Goal: Check status: Verify the current state of an ongoing process or item

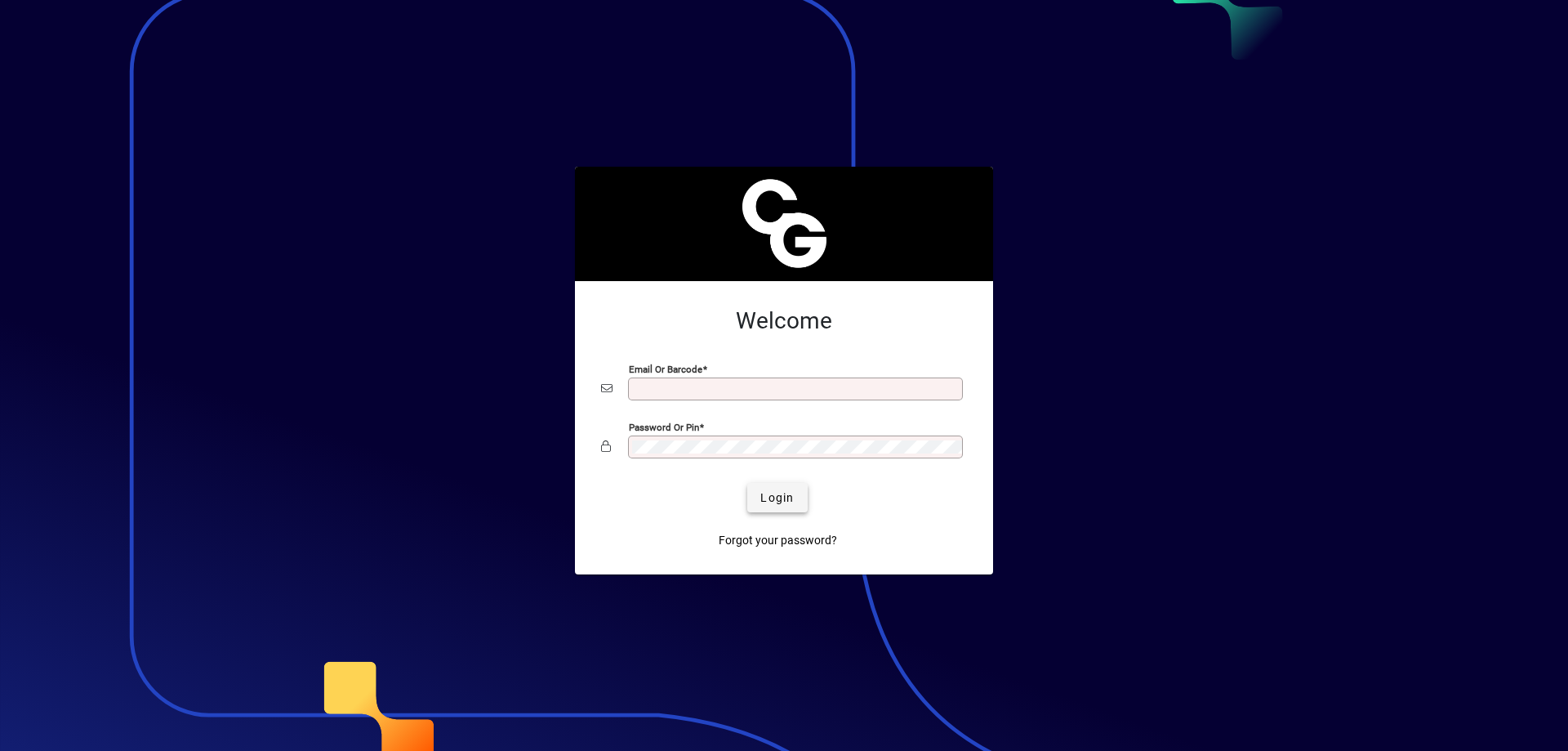
type input "**********"
click at [778, 490] on span "Login" at bounding box center [777, 498] width 34 height 17
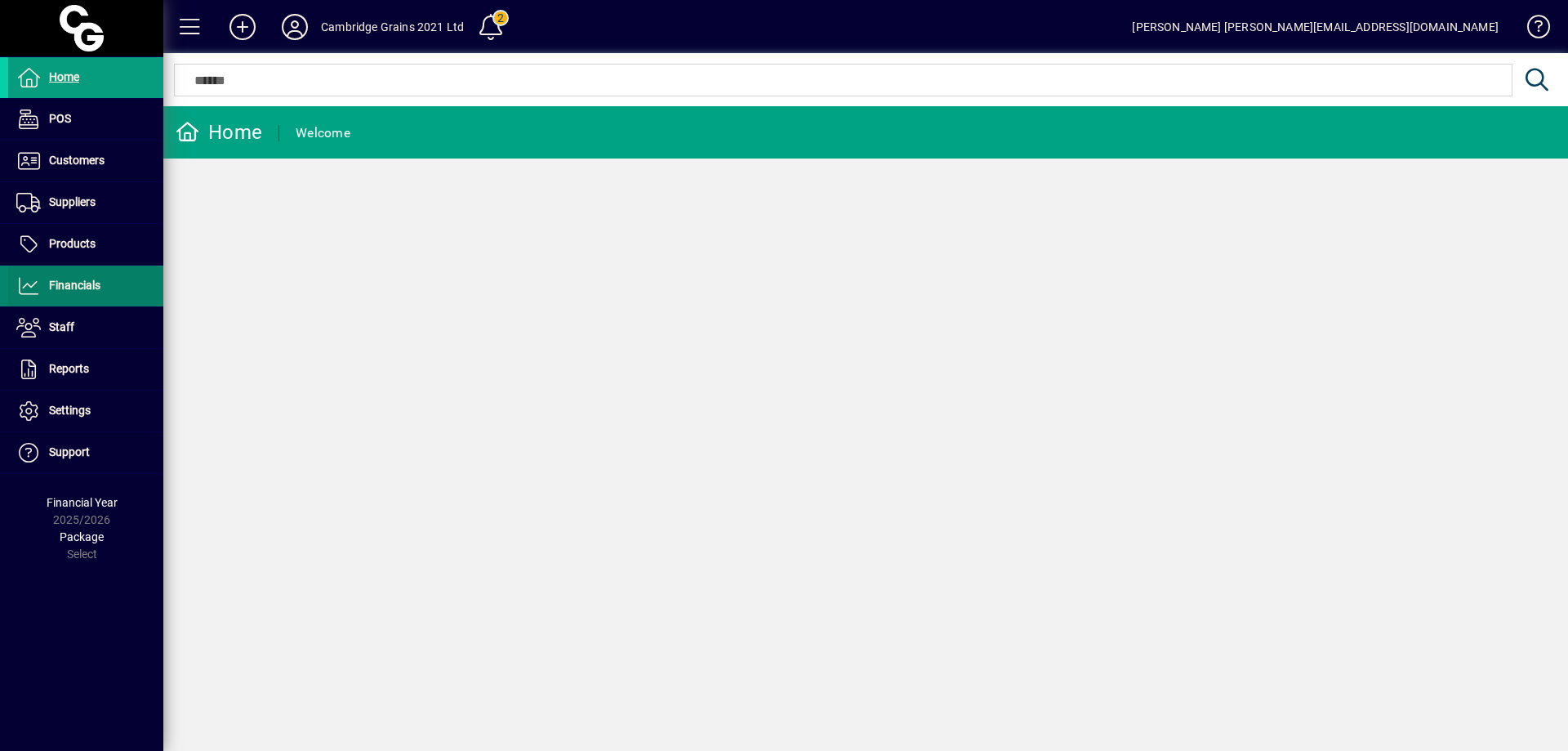
click at [103, 282] on span at bounding box center [85, 286] width 155 height 39
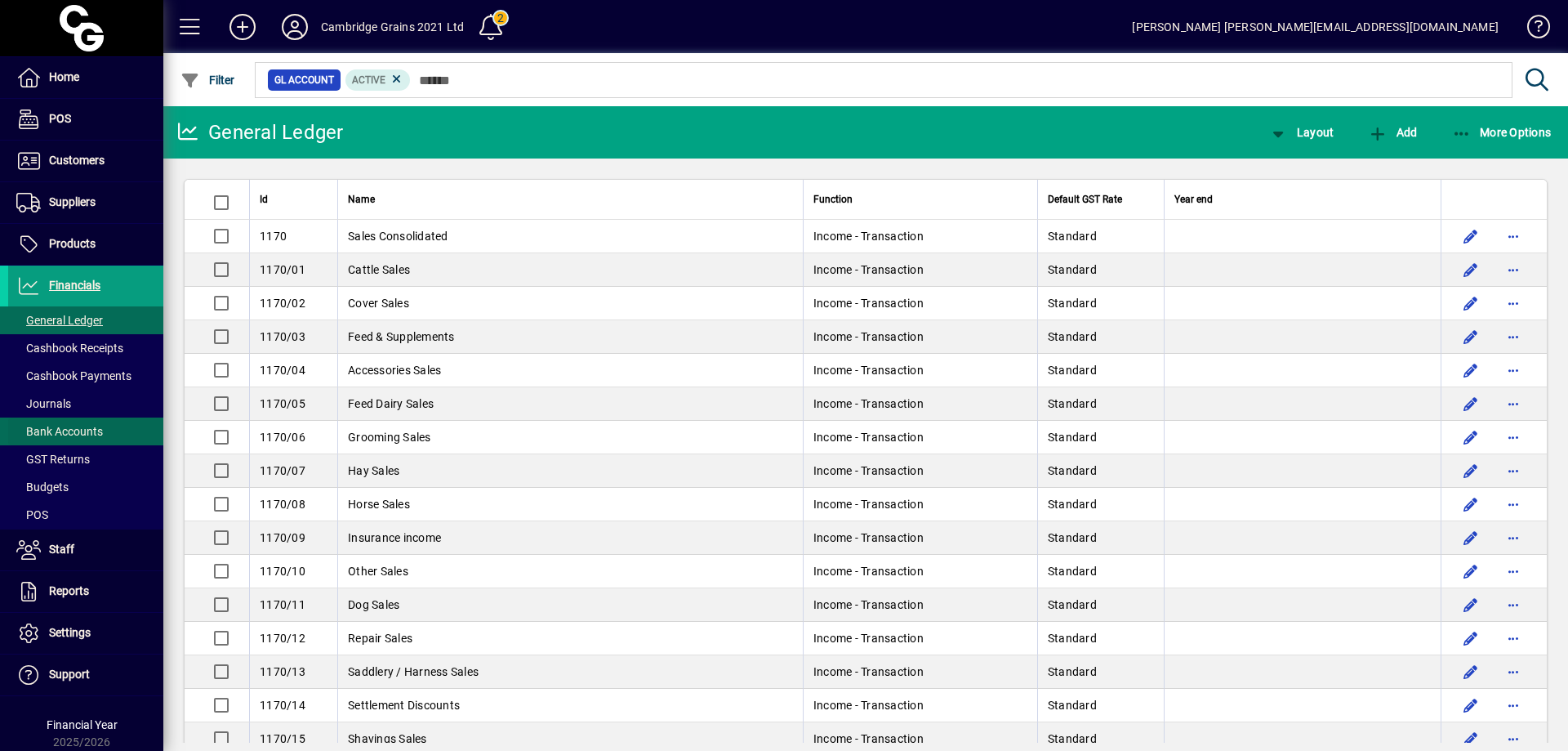
click at [96, 431] on span "Bank Accounts" at bounding box center [59, 431] width 86 height 13
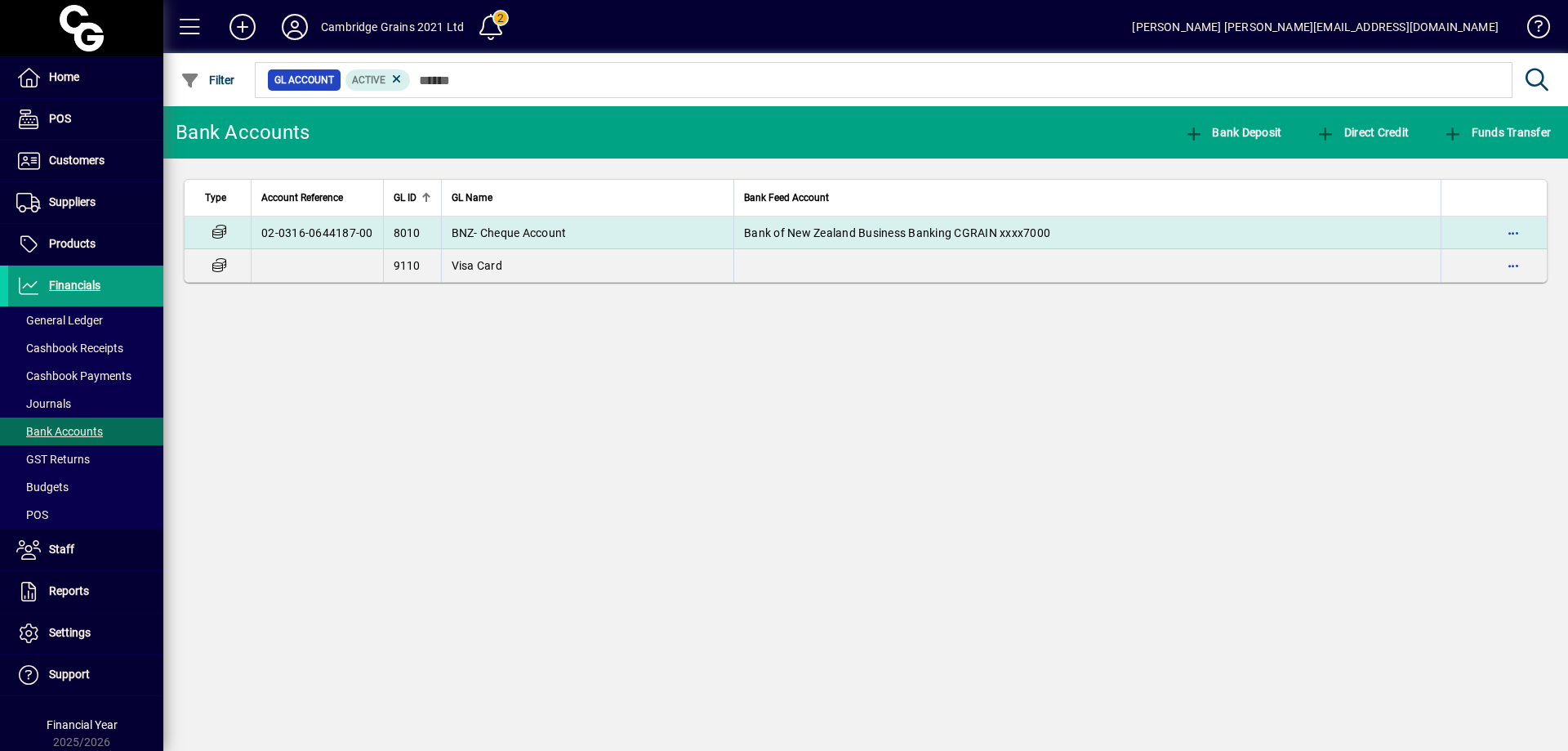
click at [560, 233] on span "BNZ- Cheque Account" at bounding box center [509, 233] width 115 height 13
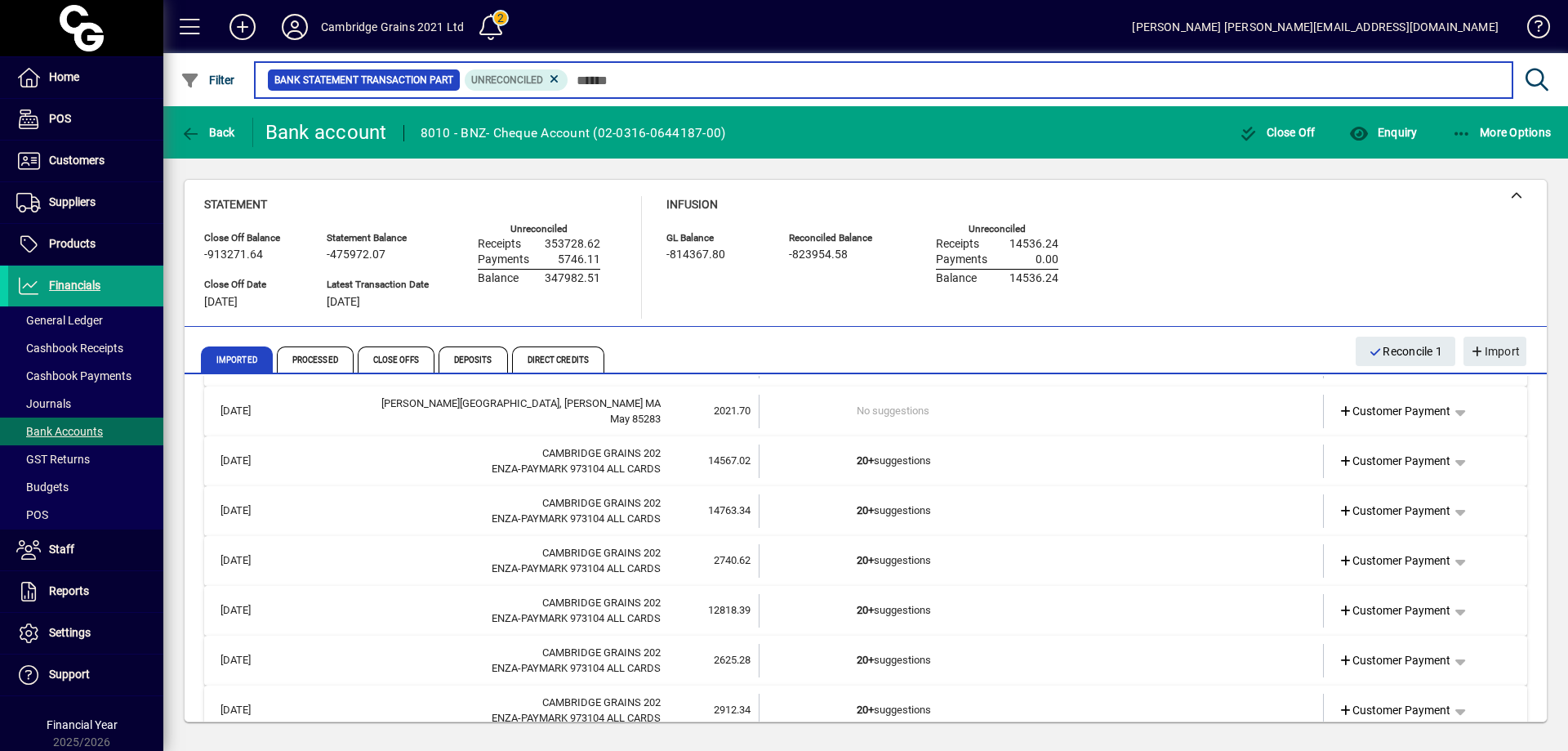
scroll to position [727, 0]
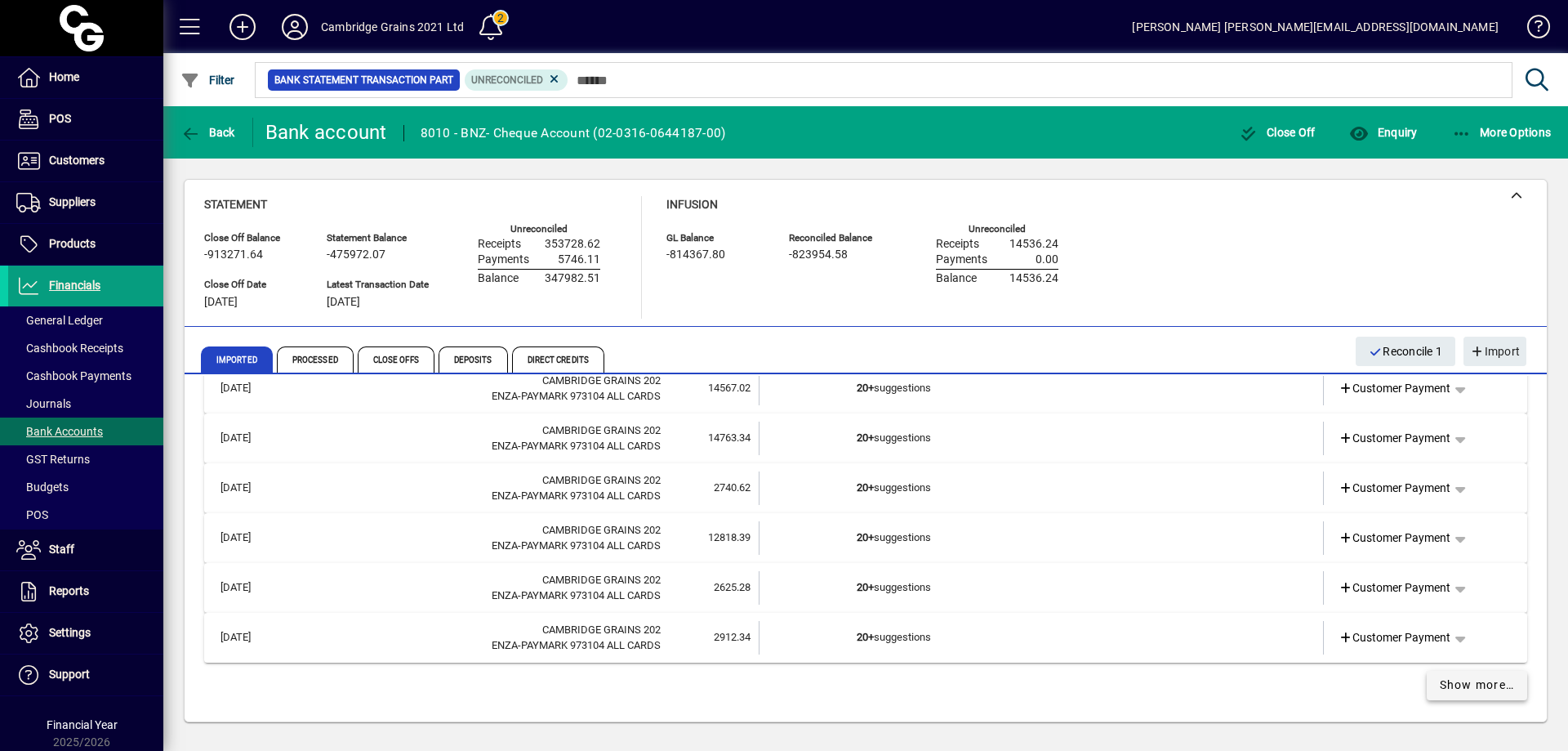
click at [1453, 677] on span "Show more…" at bounding box center [1477, 685] width 75 height 17
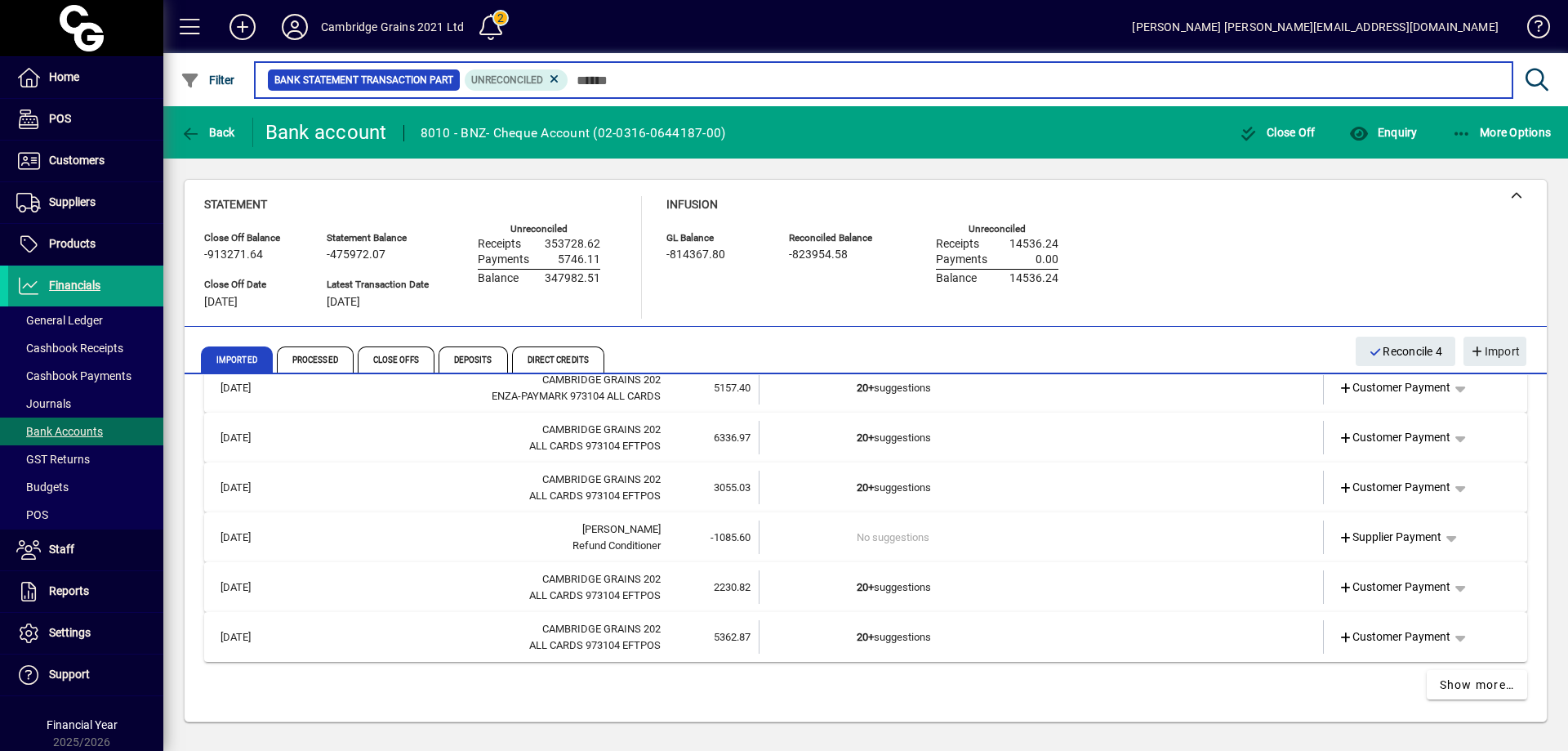
scroll to position [1738, 0]
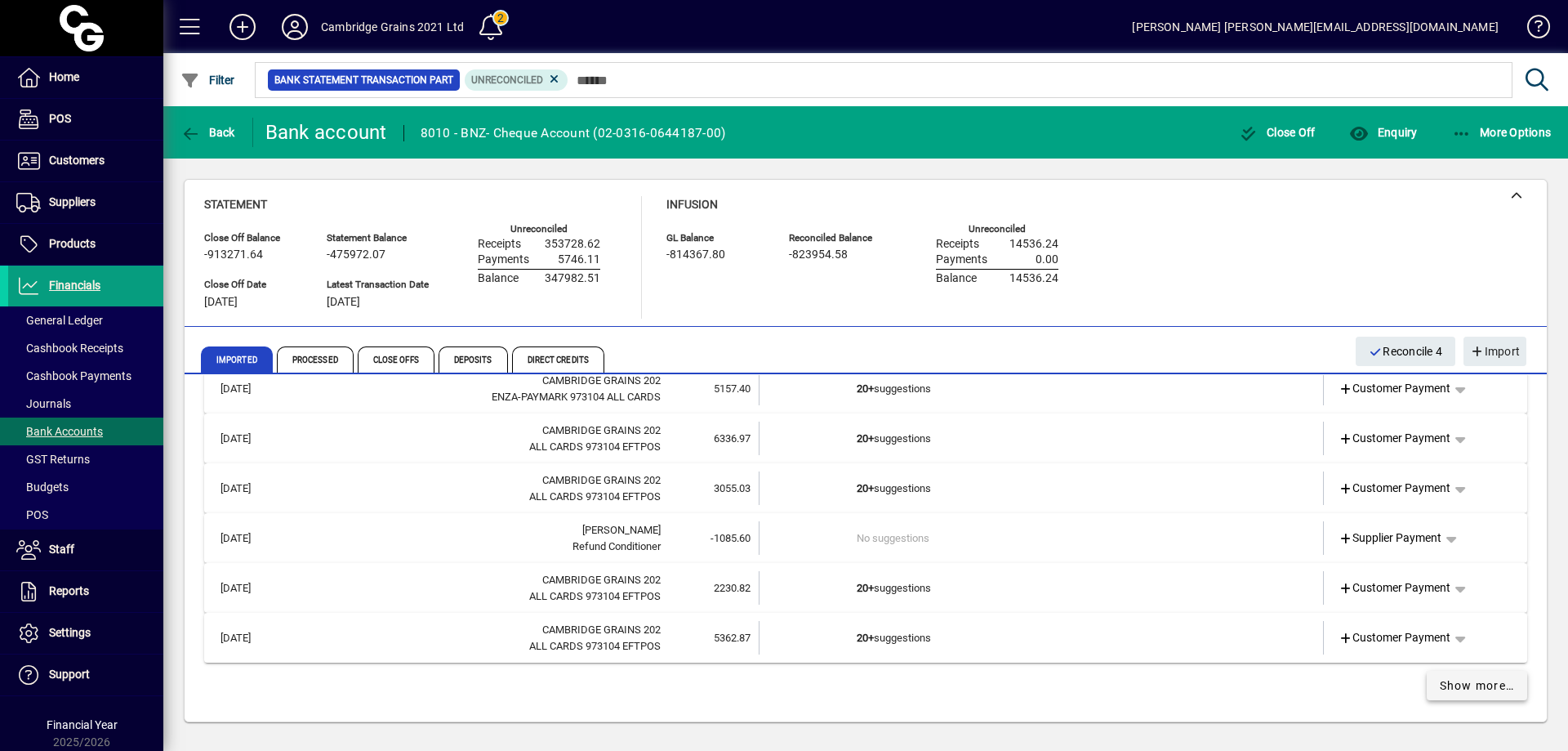
click at [1462, 685] on span "Show more…" at bounding box center [1477, 686] width 75 height 17
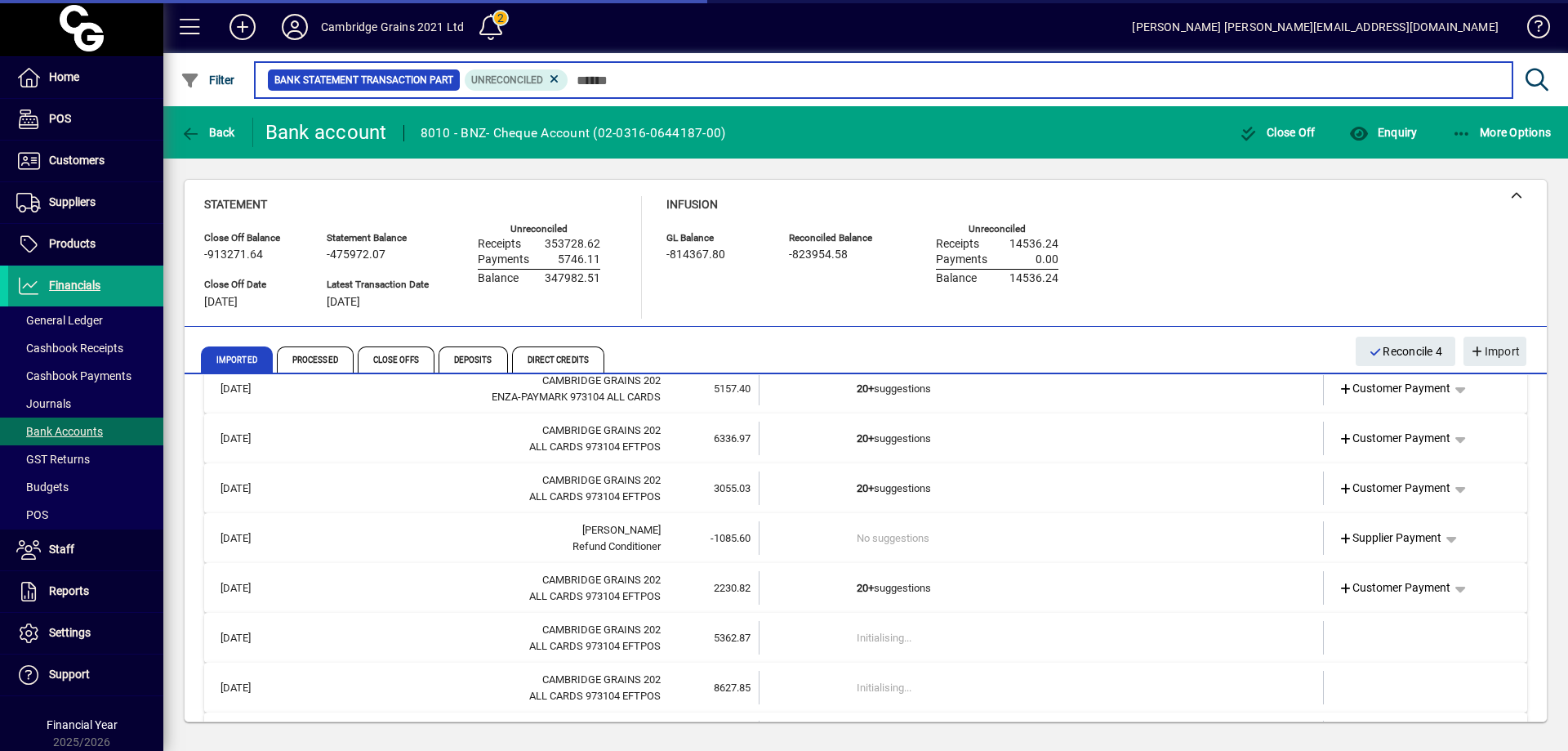
scroll to position [2735, 0]
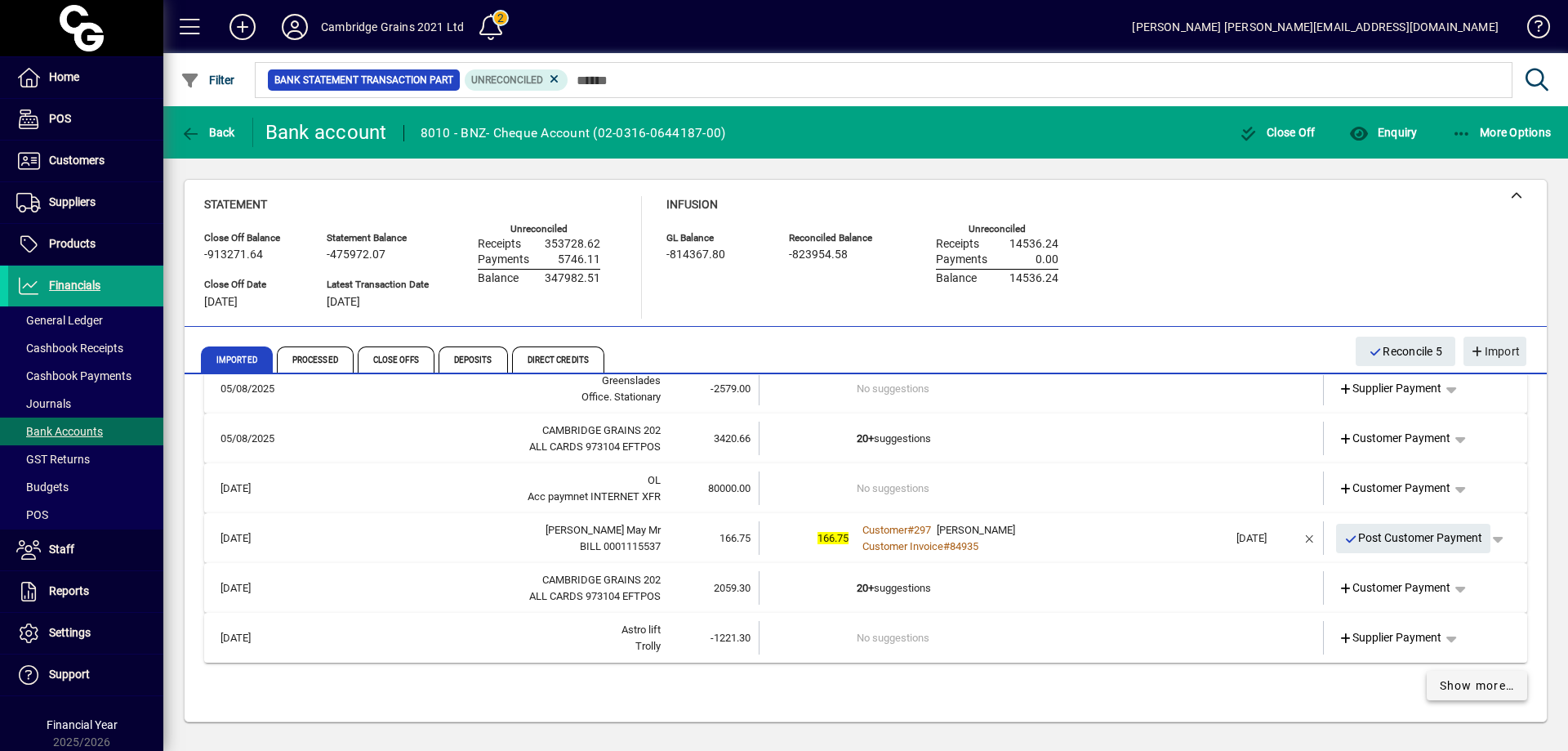
click at [1462, 686] on span "Show more…" at bounding box center [1477, 686] width 75 height 17
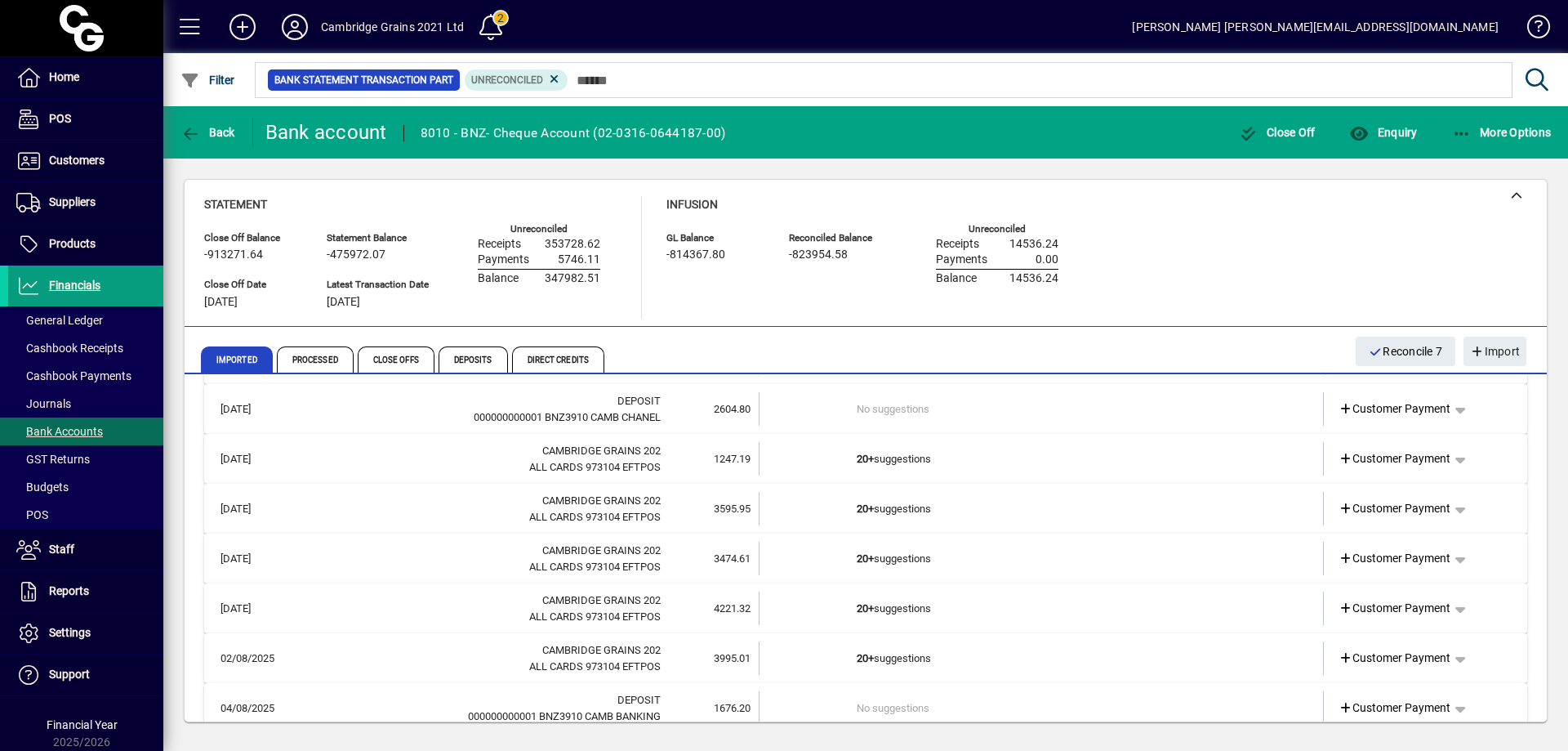
scroll to position [2287, 0]
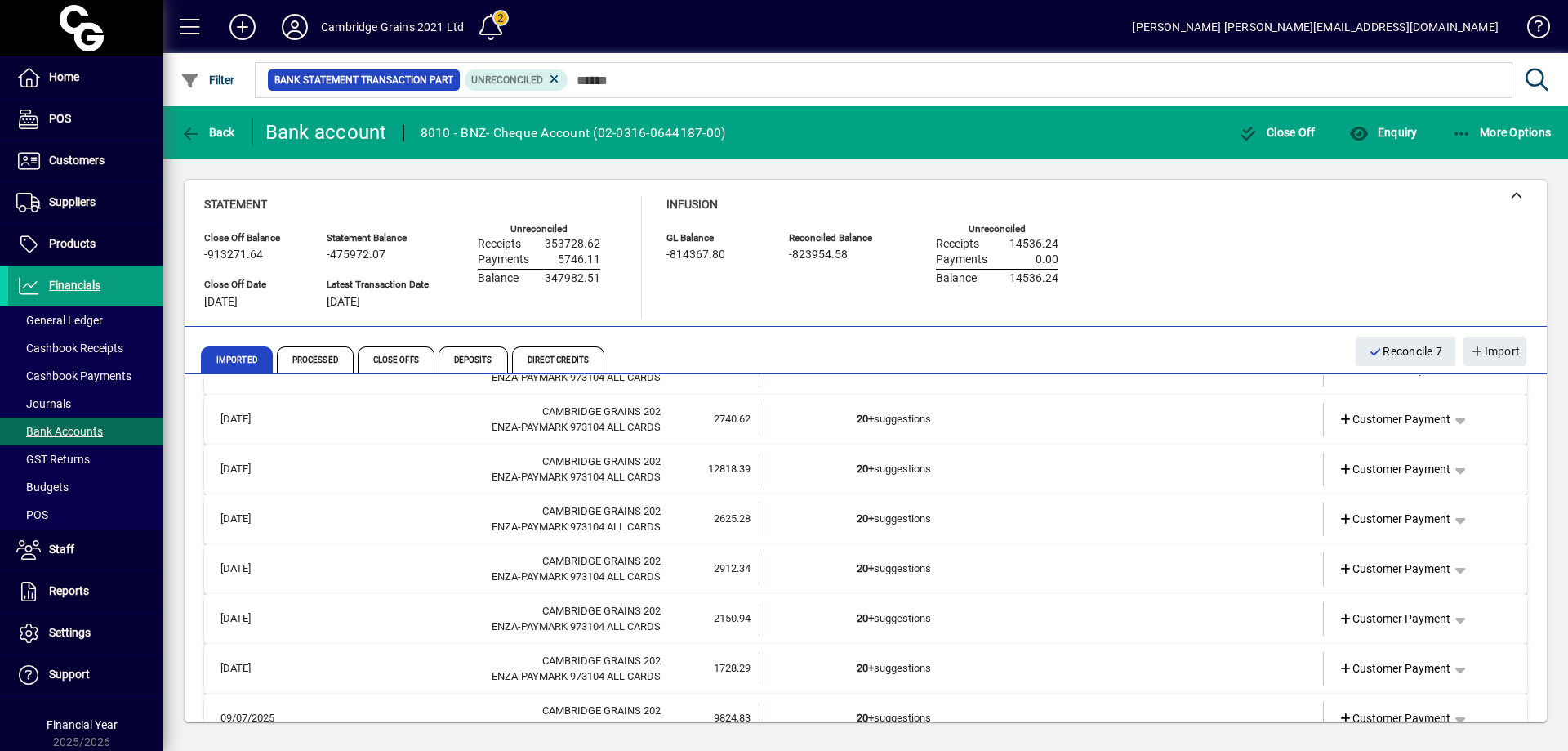
scroll to position [899, 0]
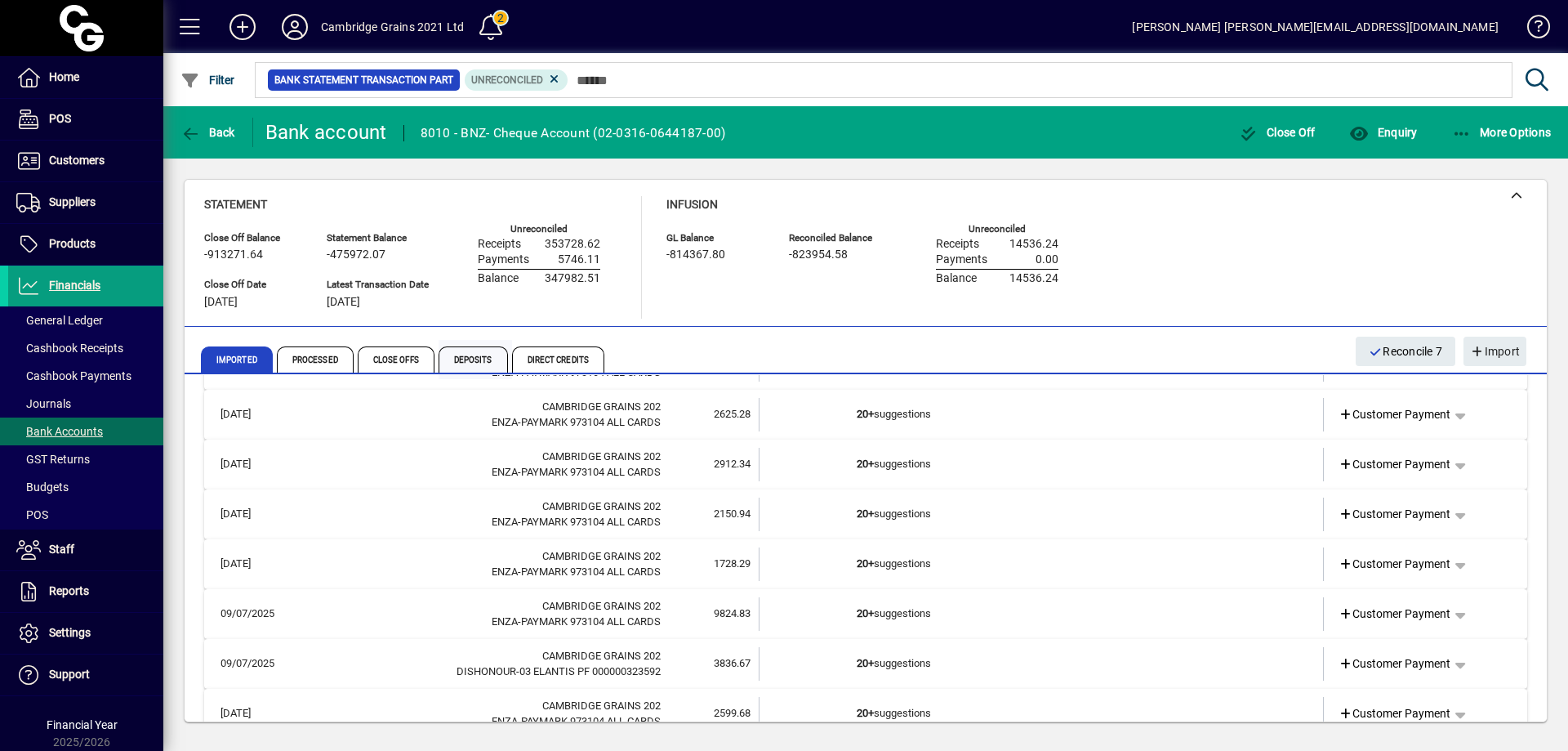
drag, startPoint x: 481, startPoint y: 357, endPoint x: 452, endPoint y: 366, distance: 30.4
click at [481, 357] on span "Deposits" at bounding box center [473, 359] width 70 height 26
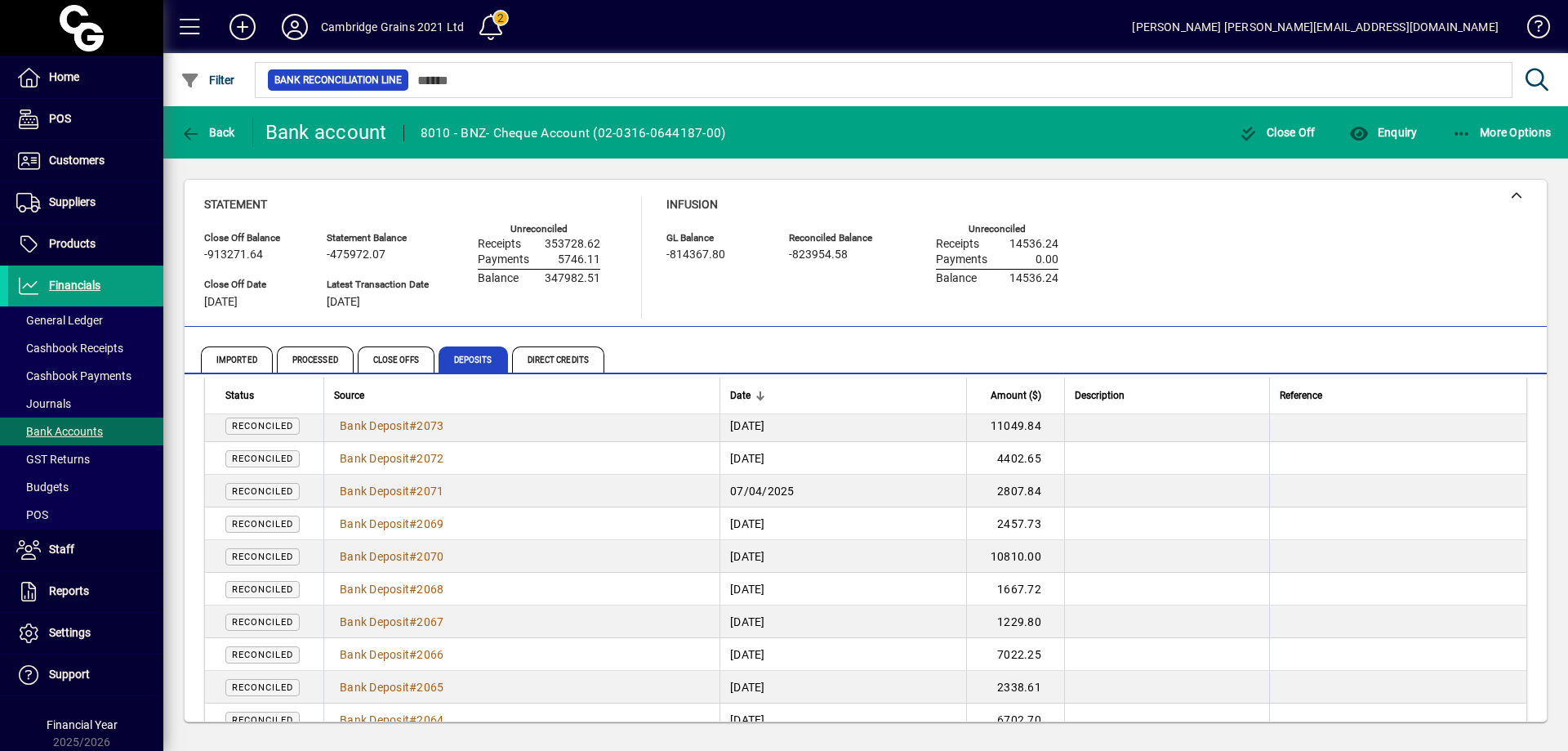
scroll to position [1961, 0]
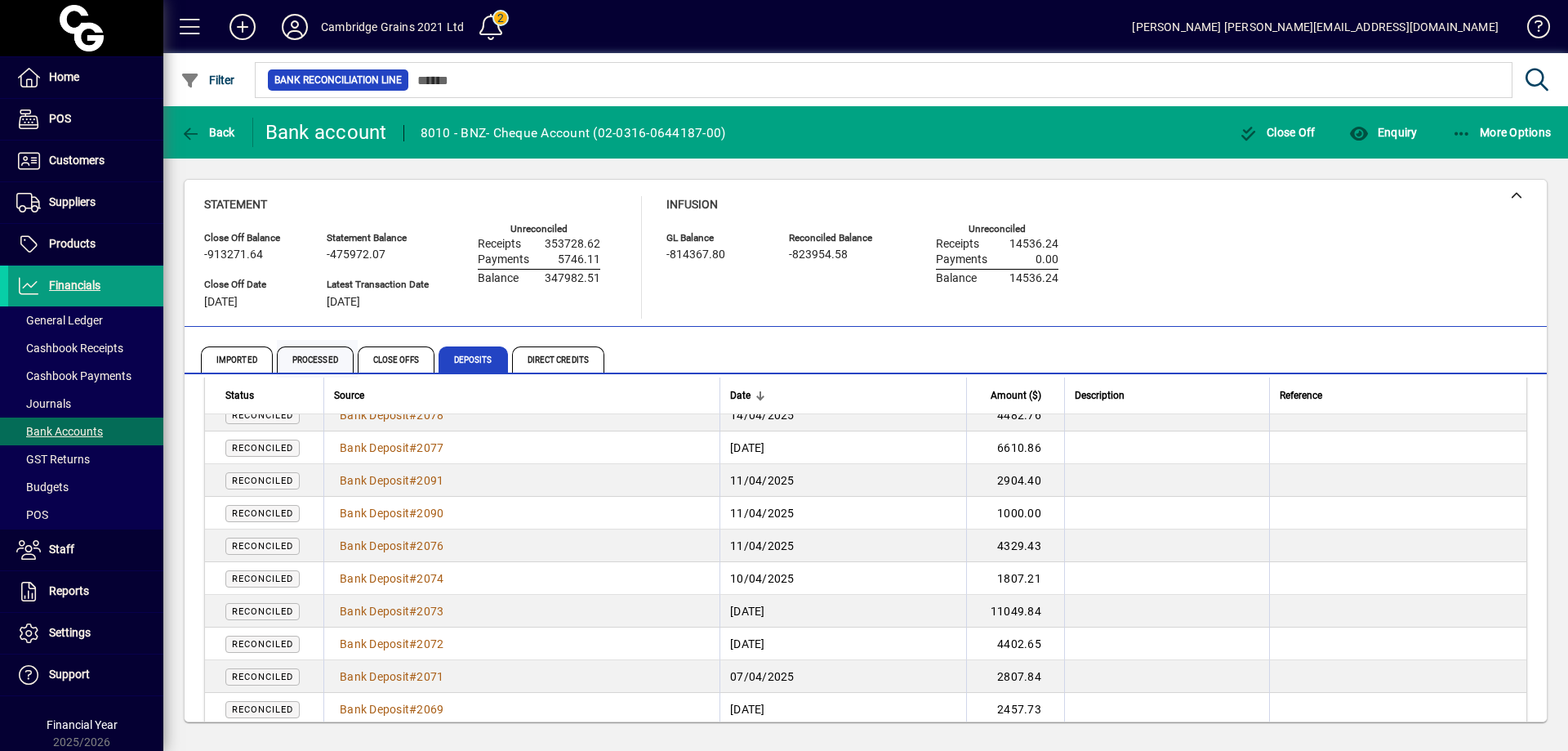
click at [321, 364] on span "Processed" at bounding box center [315, 359] width 77 height 26
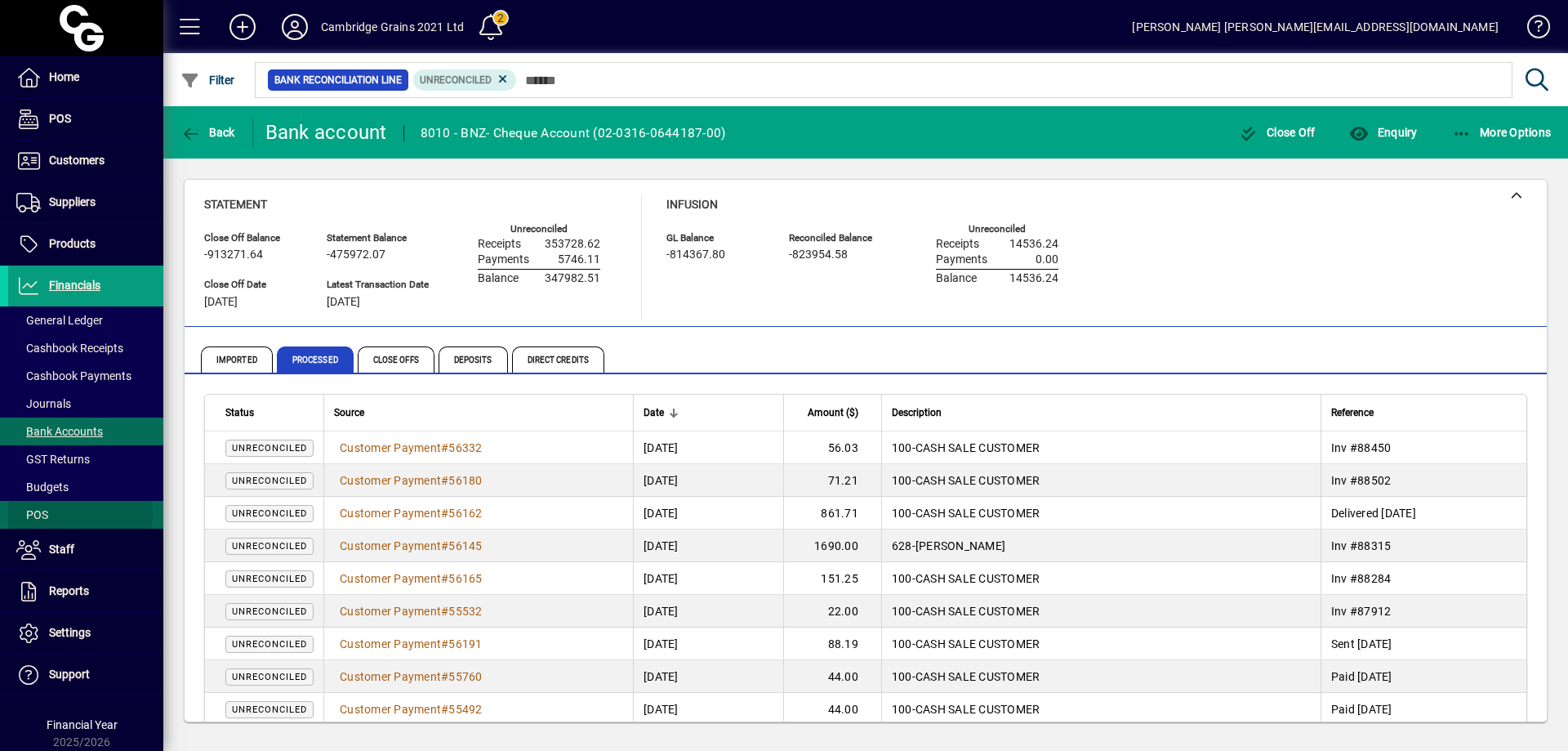
click at [71, 512] on span at bounding box center [85, 514] width 155 height 39
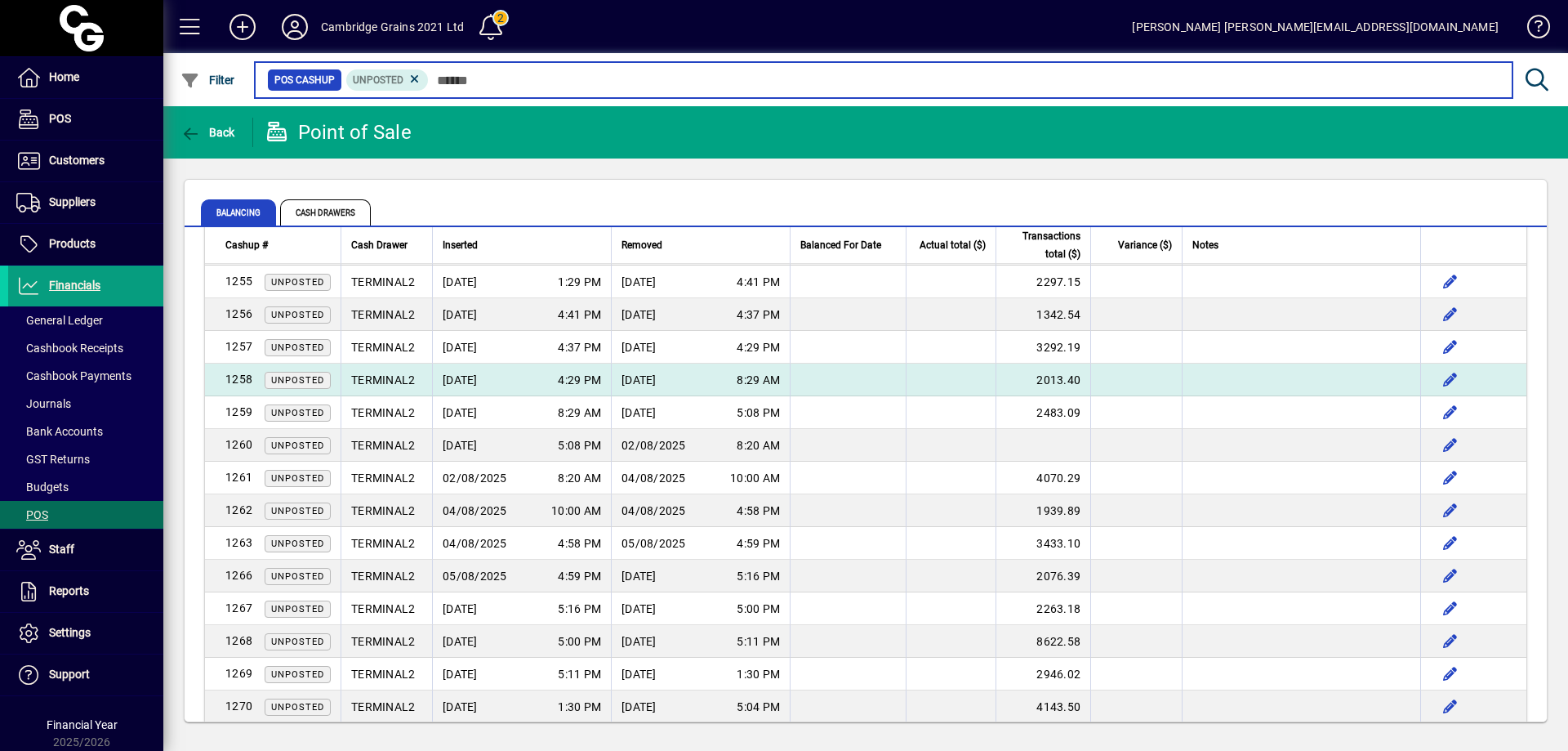
scroll to position [1060, 0]
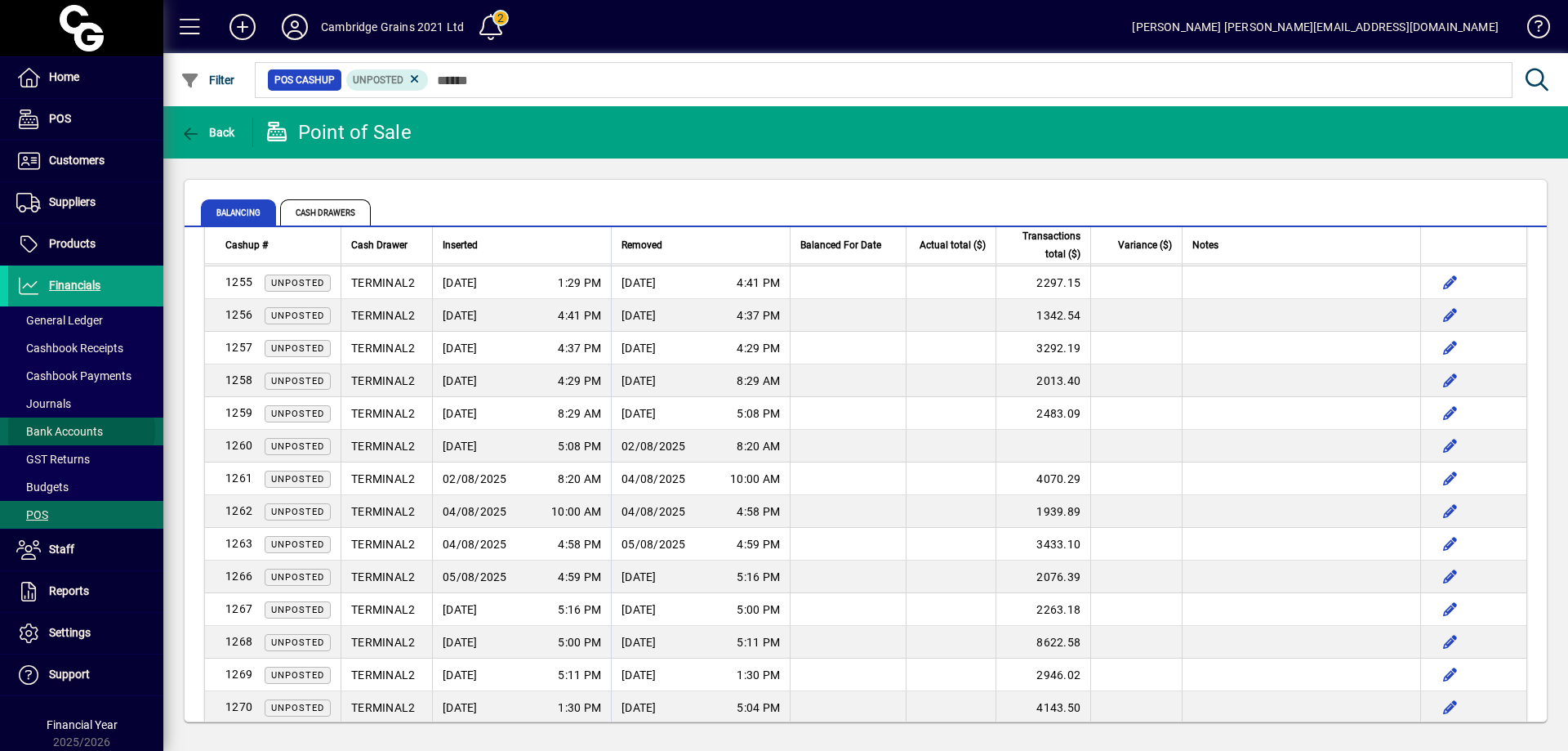
click at [81, 431] on span "Bank Accounts" at bounding box center [59, 431] width 86 height 13
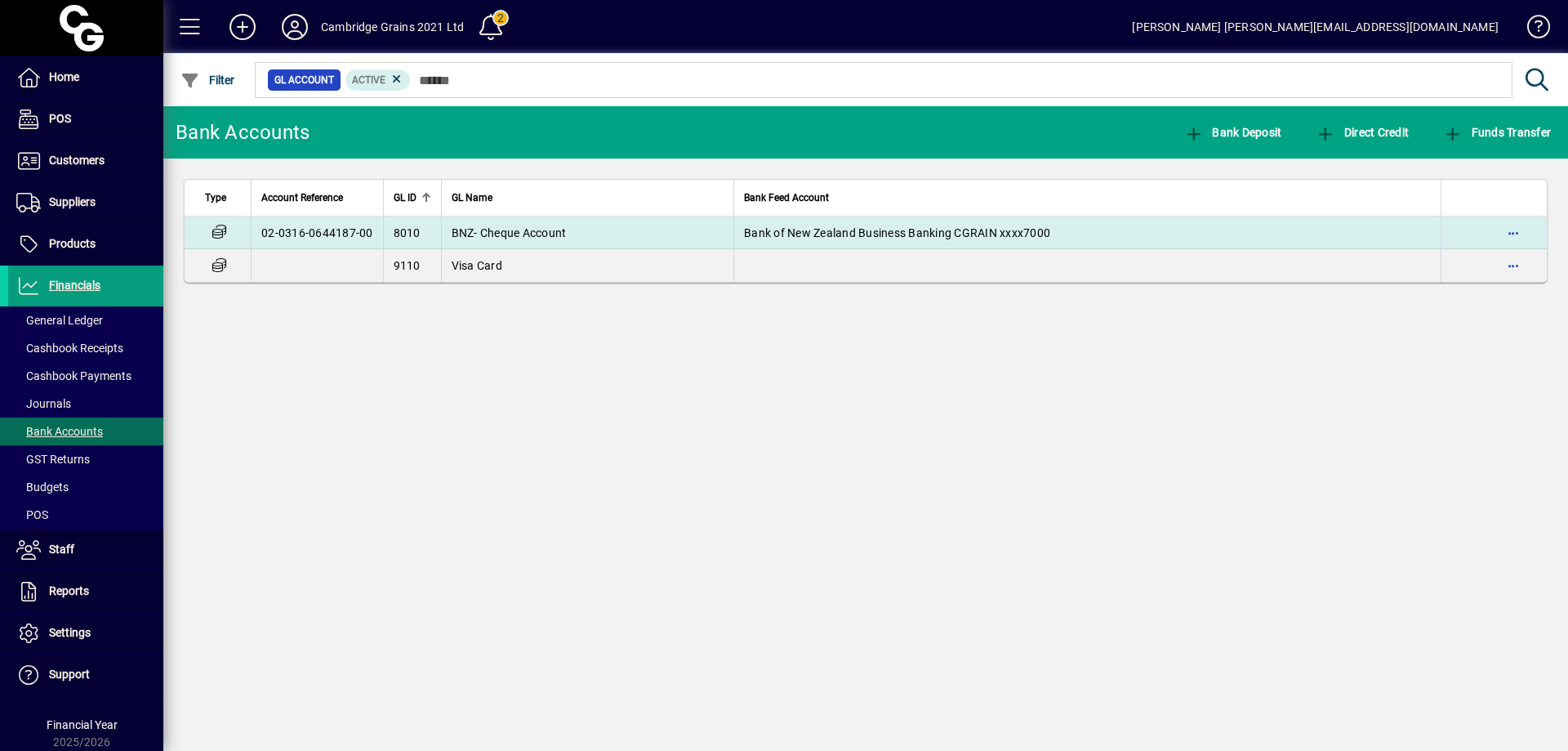
click at [567, 232] on td "BNZ- Cheque Account" at bounding box center [587, 233] width 293 height 33
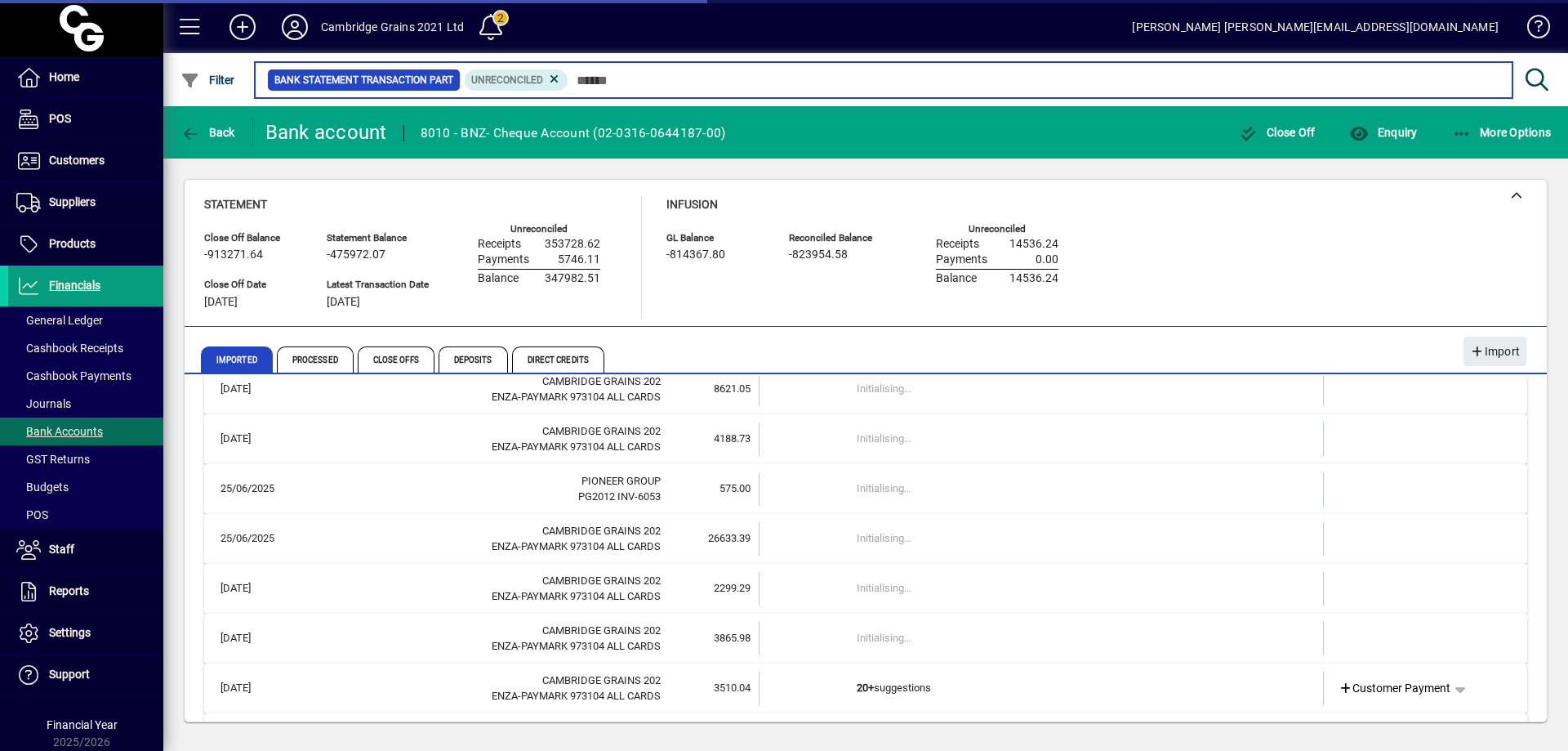
scroll to position [727, 0]
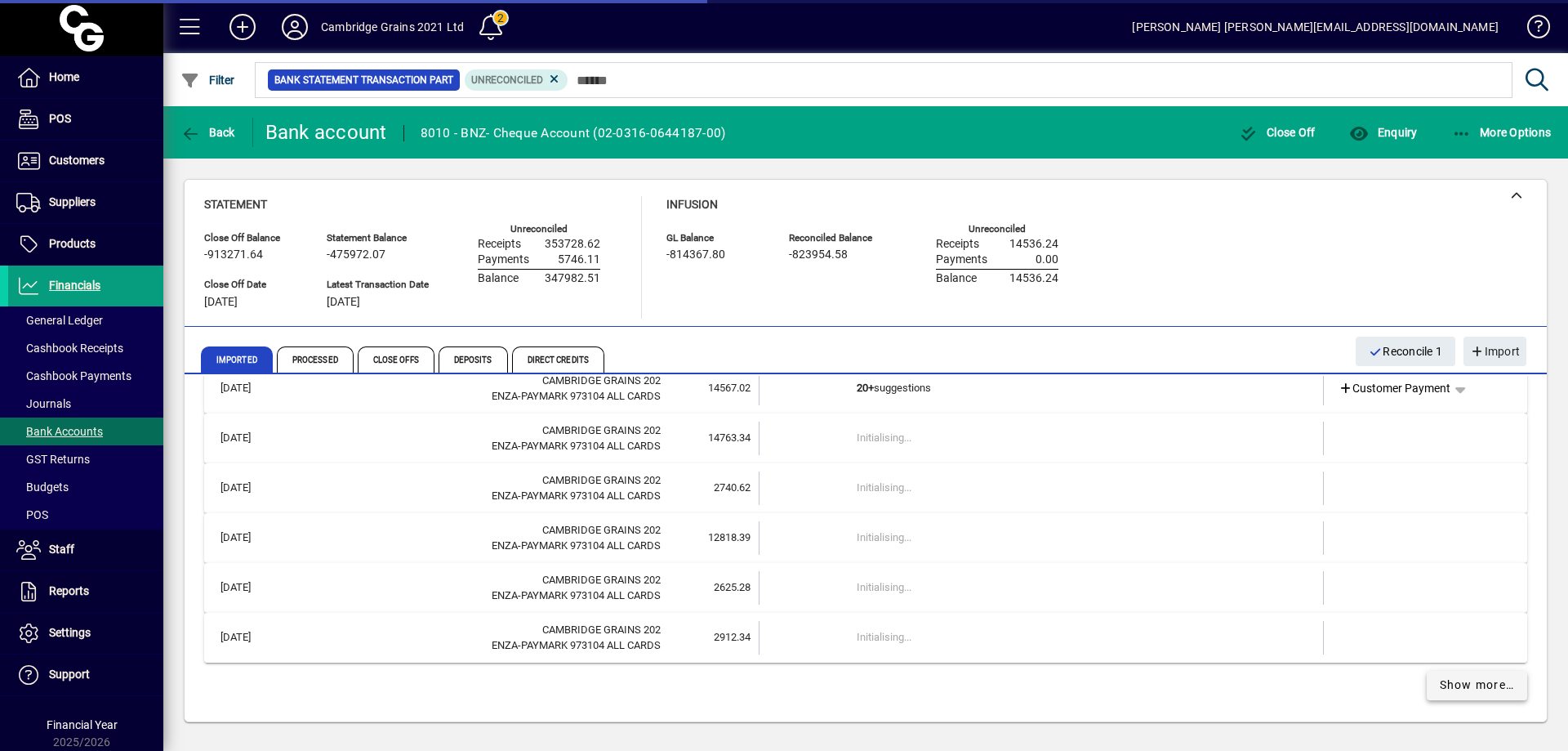
click at [1477, 679] on span "Show more…" at bounding box center [1477, 685] width 75 height 17
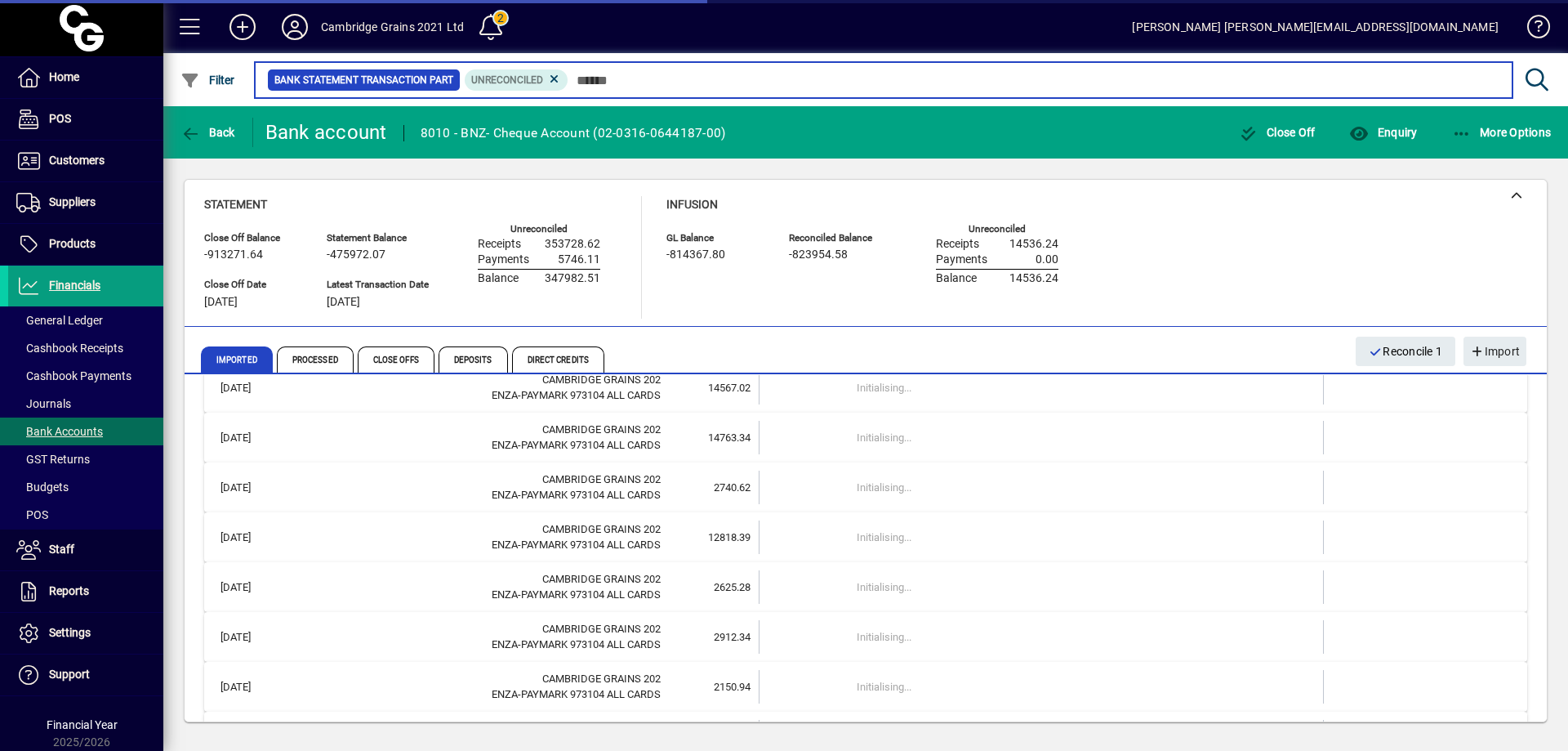
scroll to position [1722, 0]
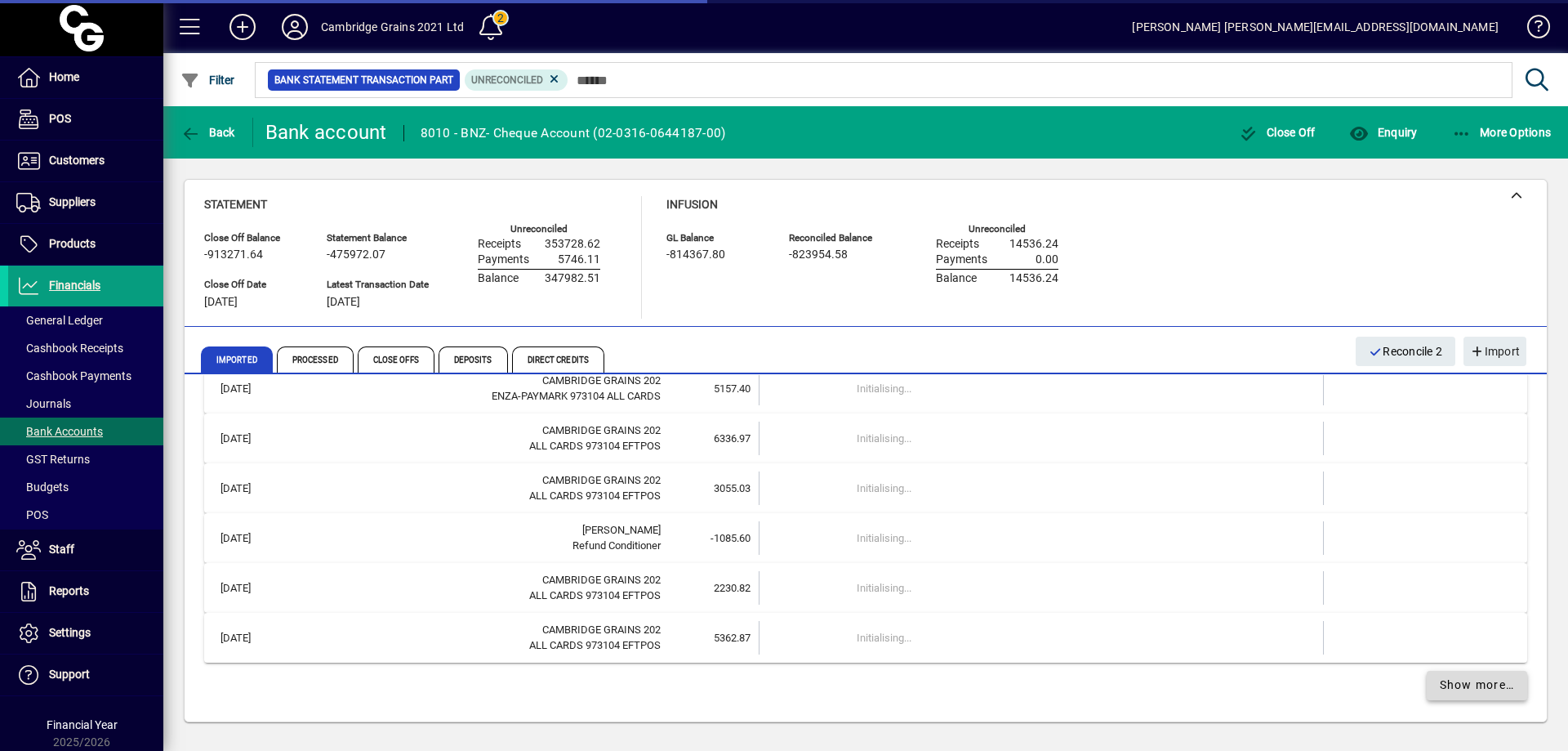
click at [1444, 681] on span "Show more…" at bounding box center [1477, 685] width 75 height 17
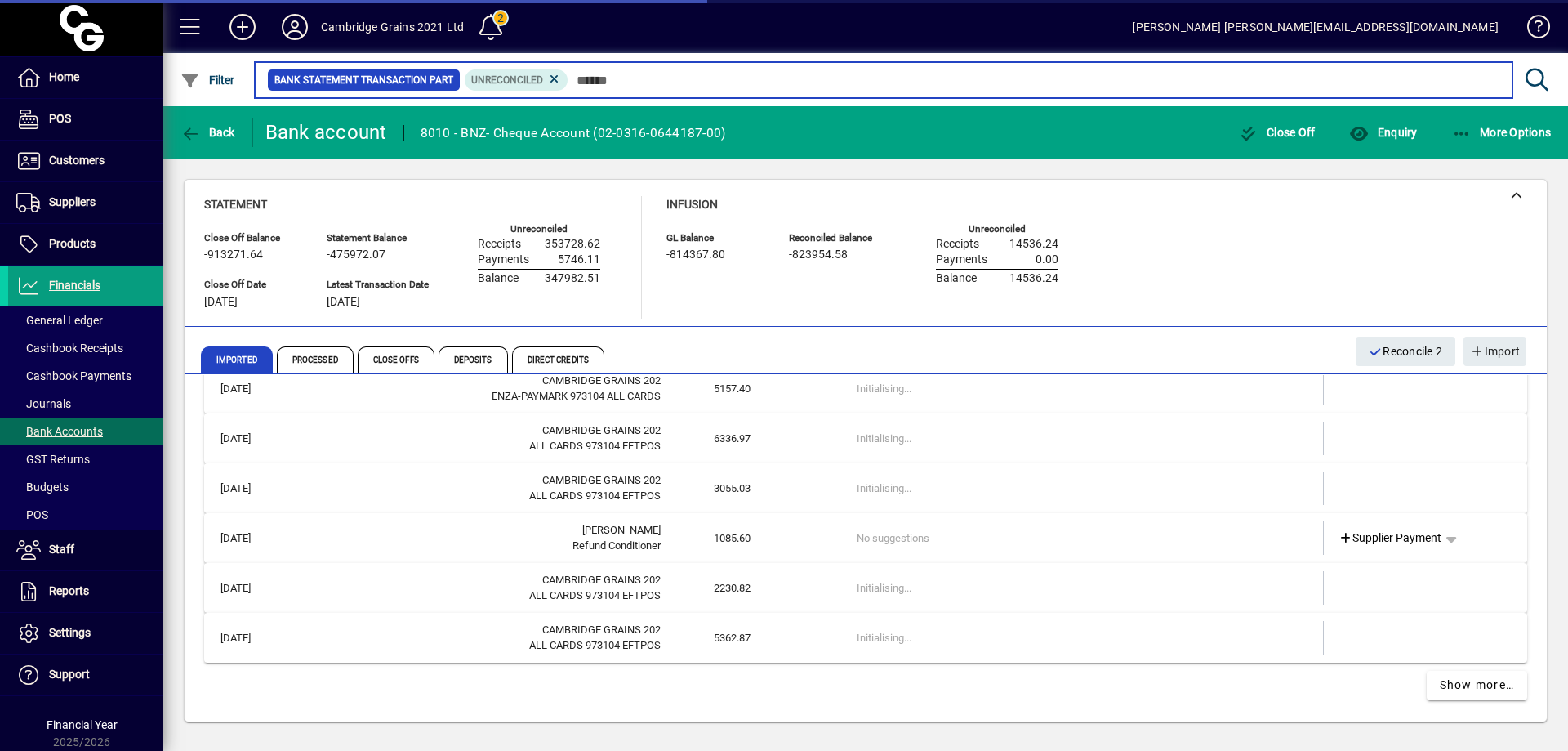
scroll to position [1738, 0]
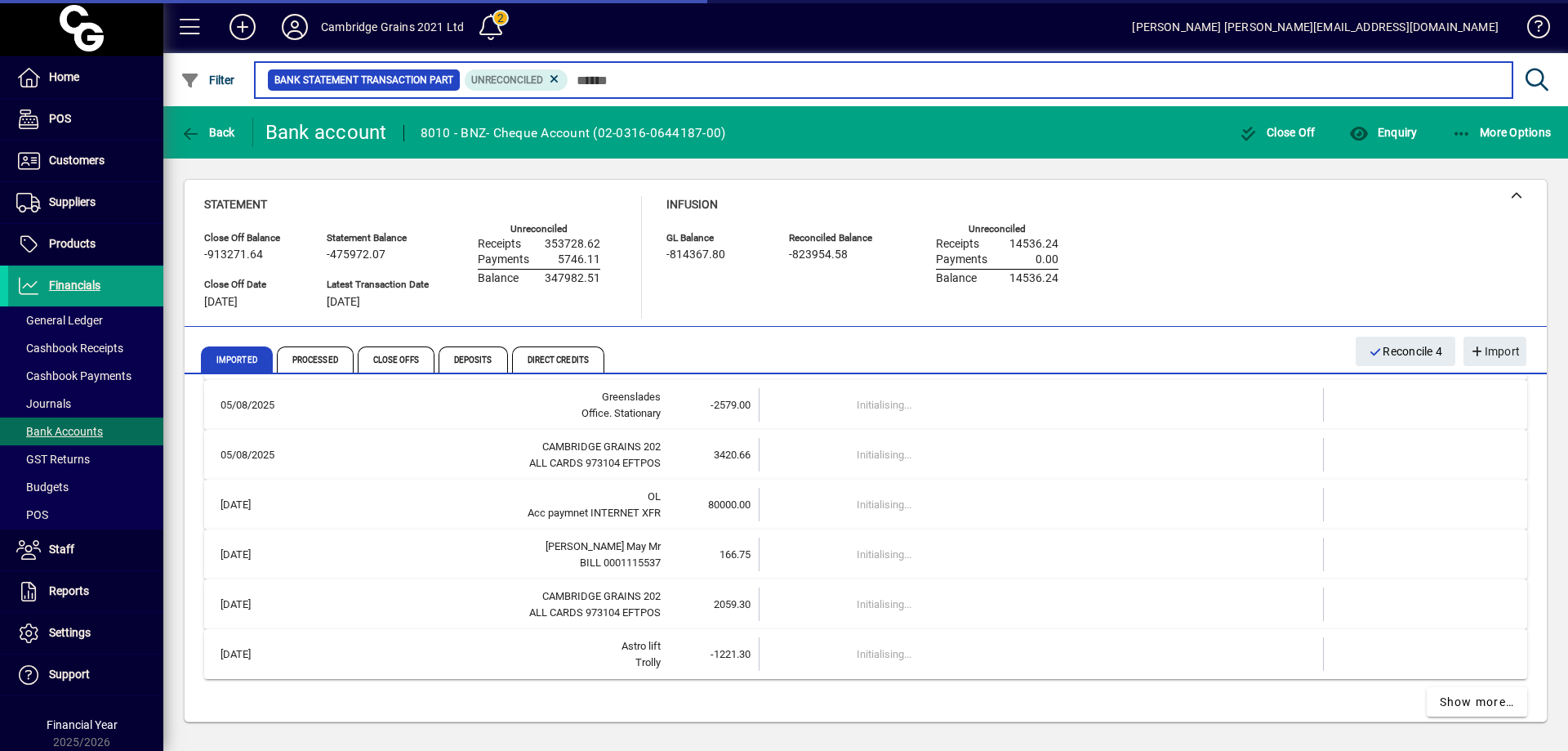
scroll to position [2244, 0]
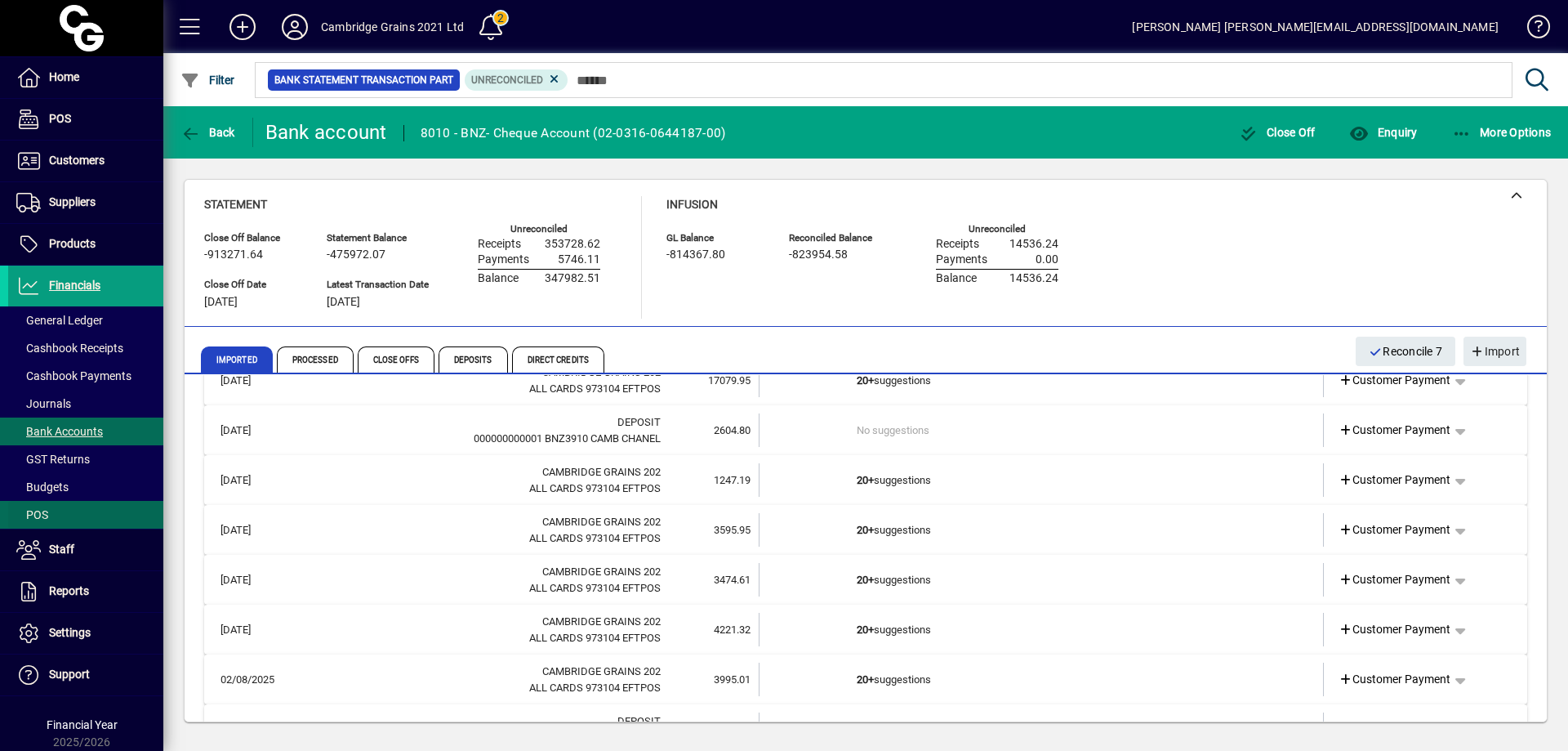
click at [64, 506] on span at bounding box center [85, 514] width 155 height 39
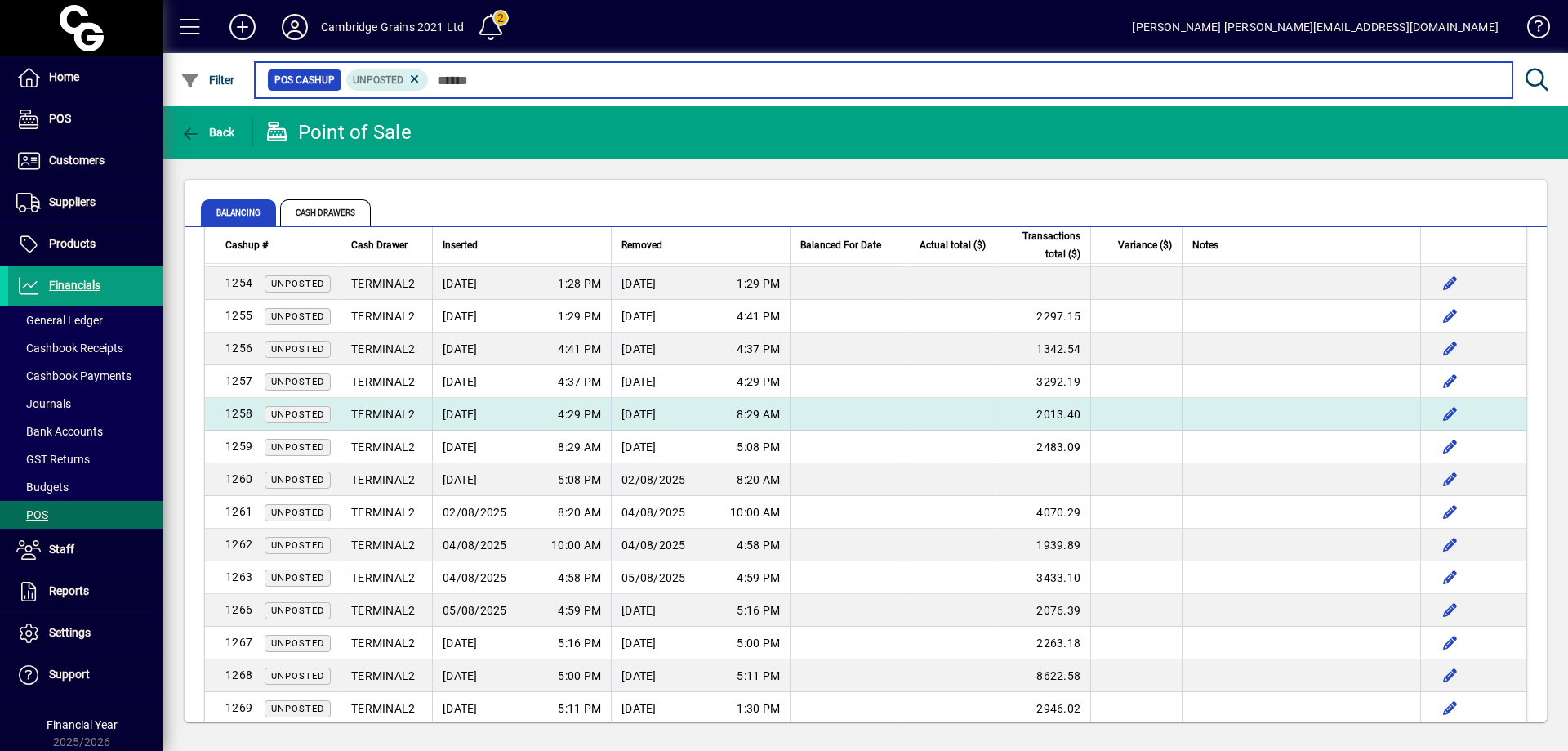
scroll to position [1142, 0]
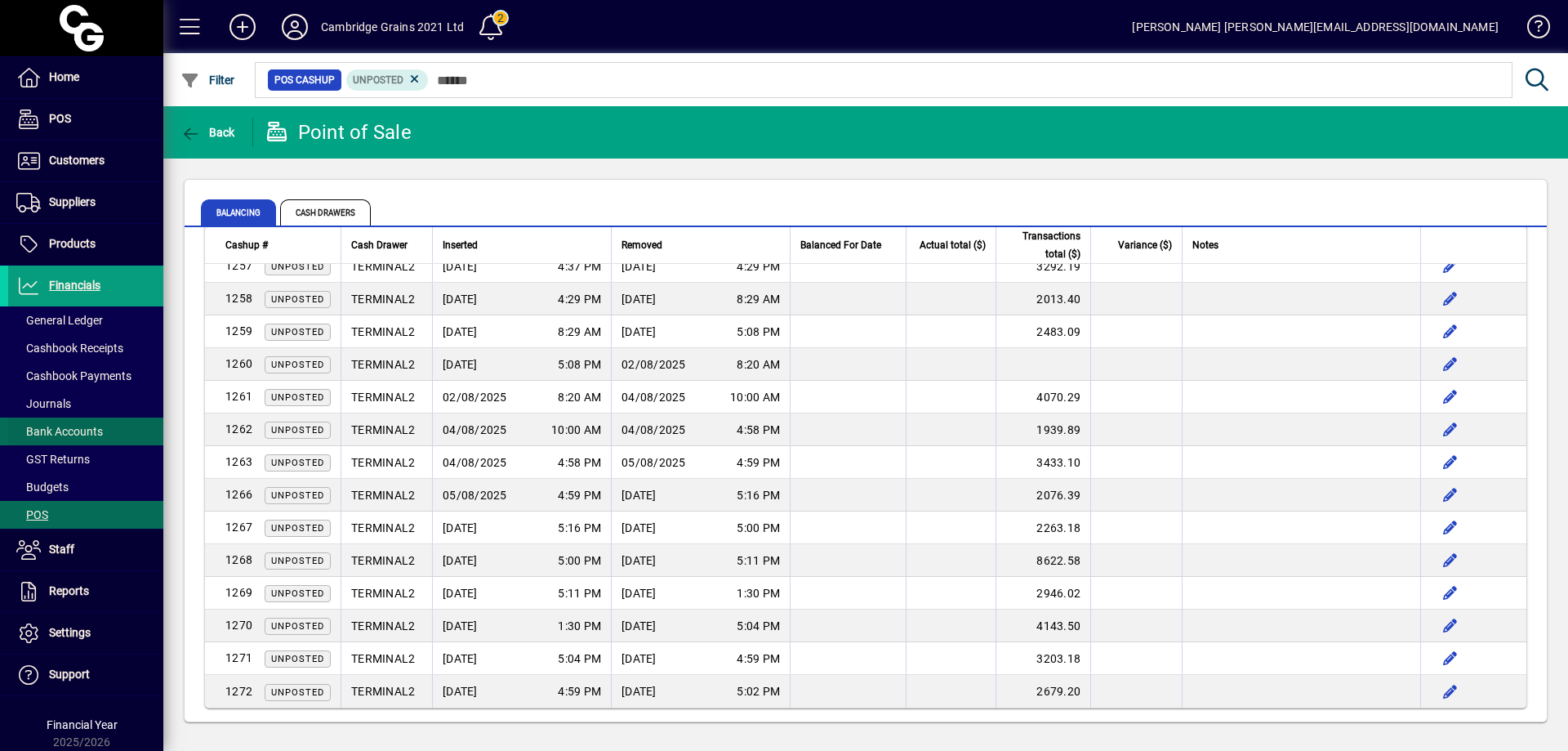
click at [125, 425] on span at bounding box center [85, 431] width 155 height 39
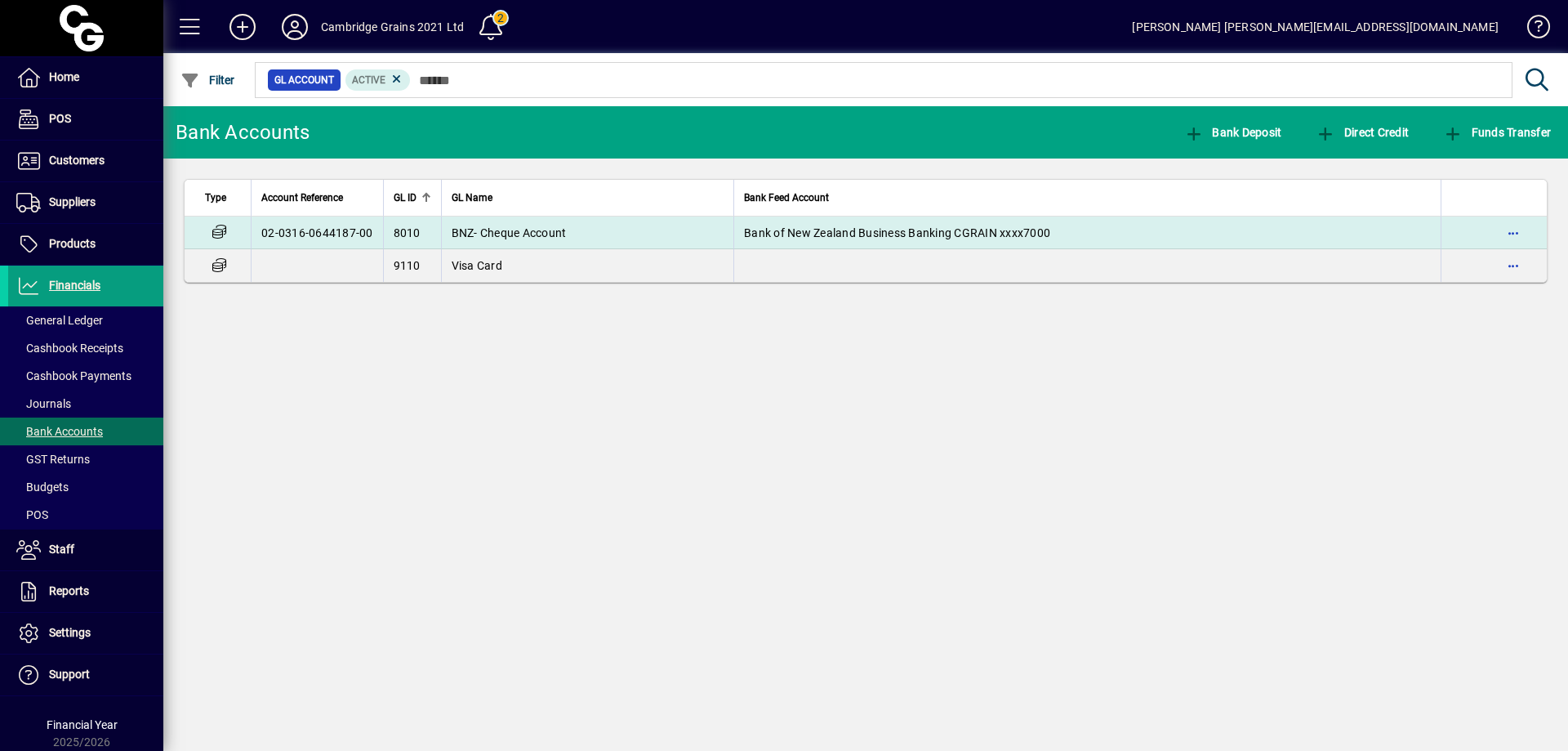
click at [557, 231] on span "BNZ- Cheque Account" at bounding box center [509, 233] width 115 height 13
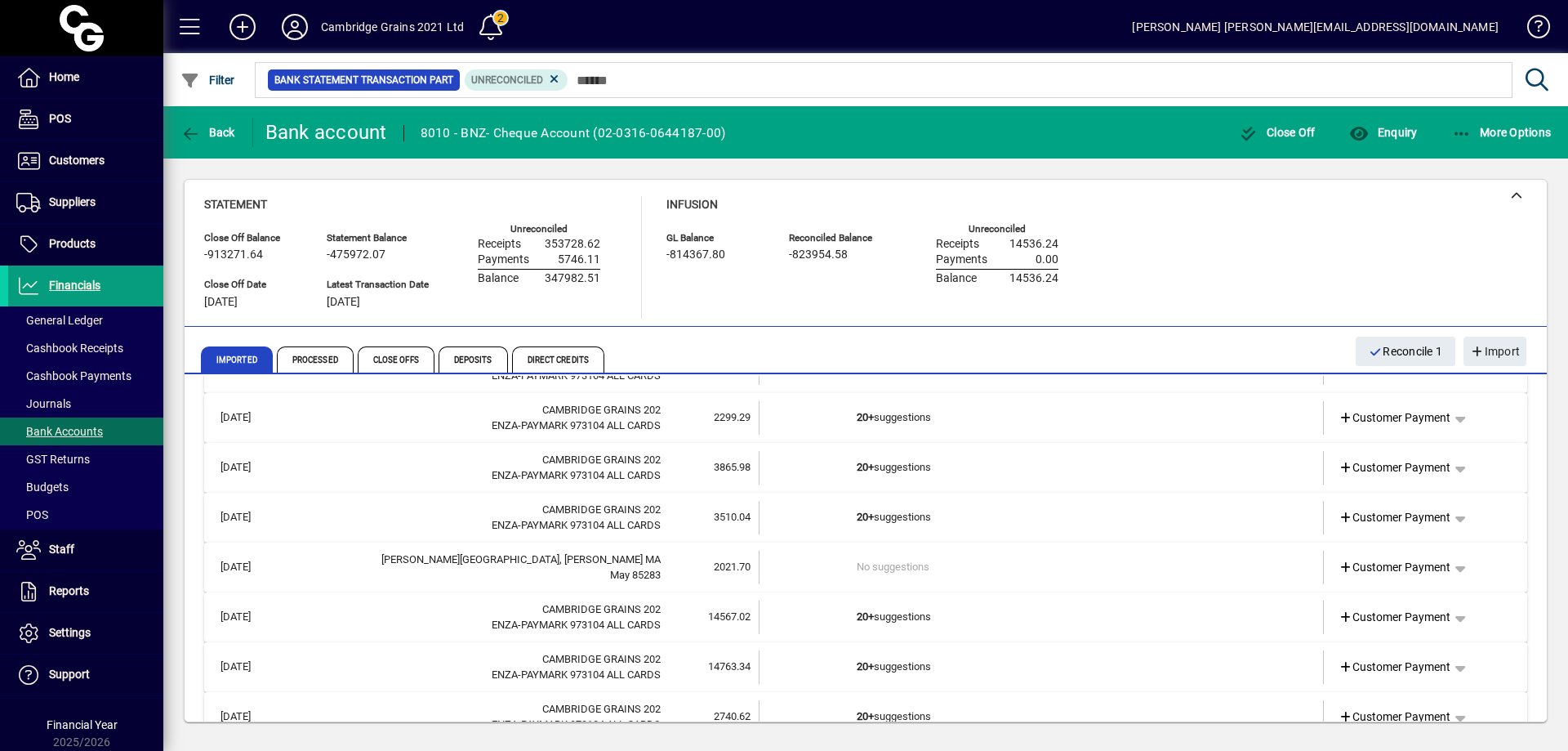
scroll to position [727, 0]
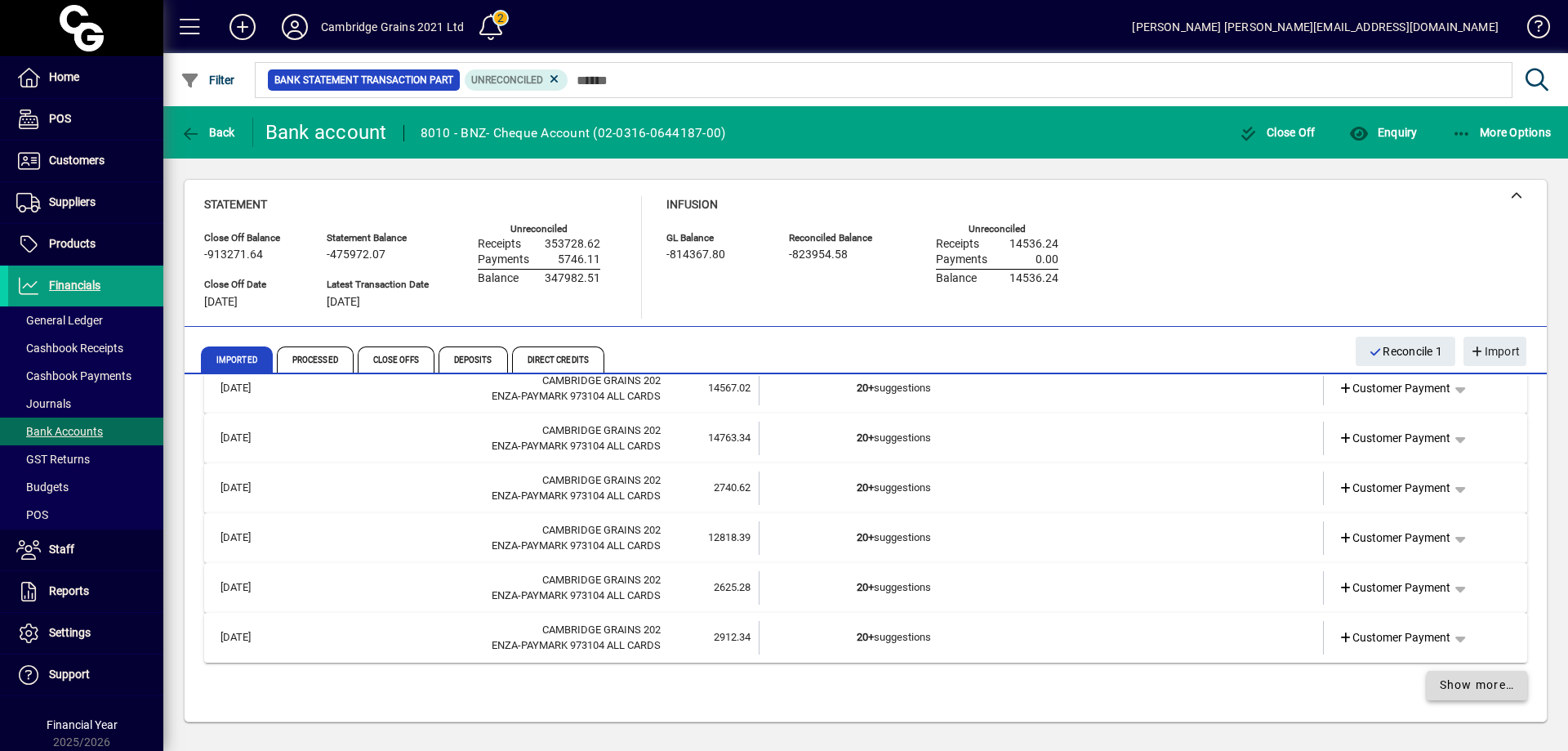
click at [1475, 687] on span "Show more…" at bounding box center [1477, 685] width 75 height 17
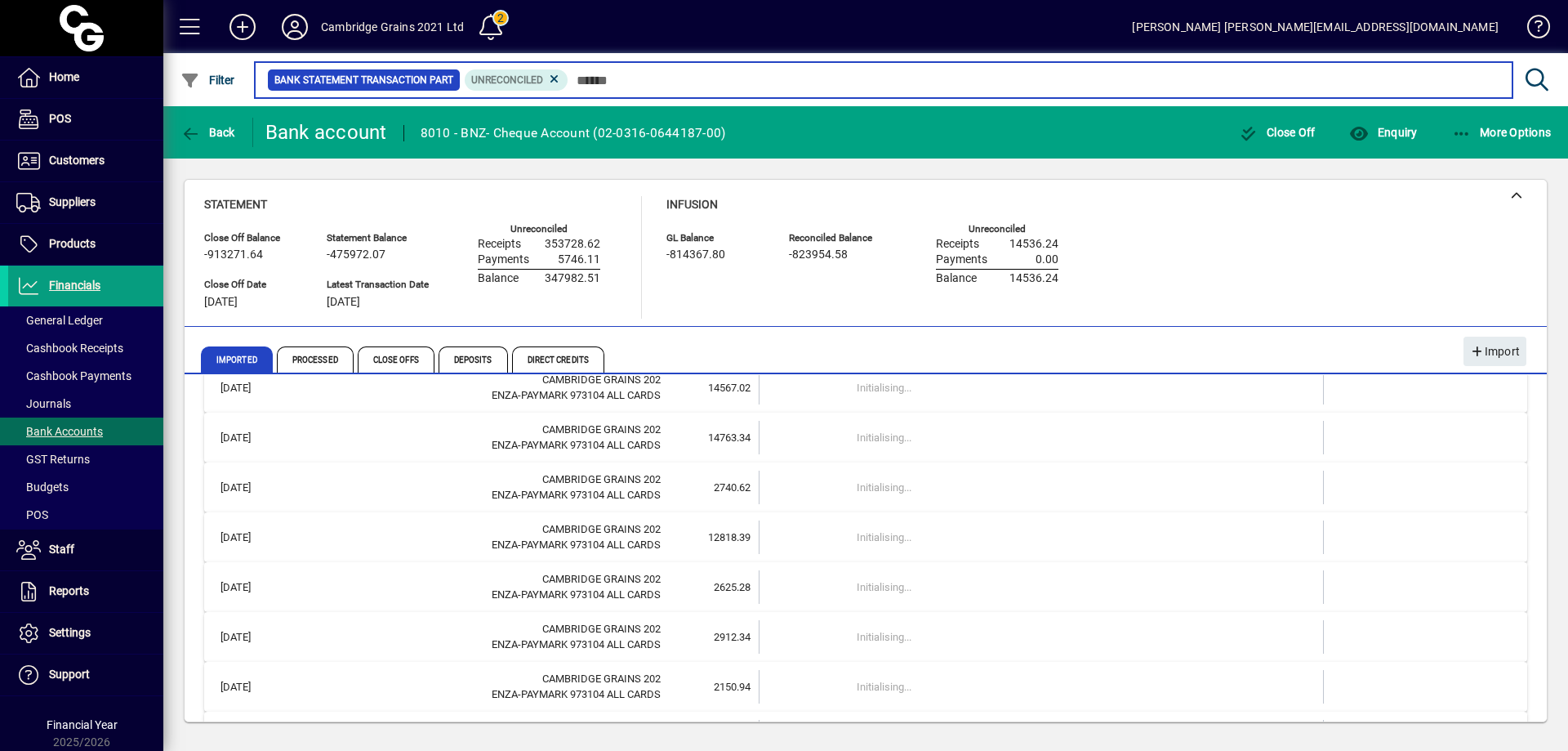
scroll to position [1722, 0]
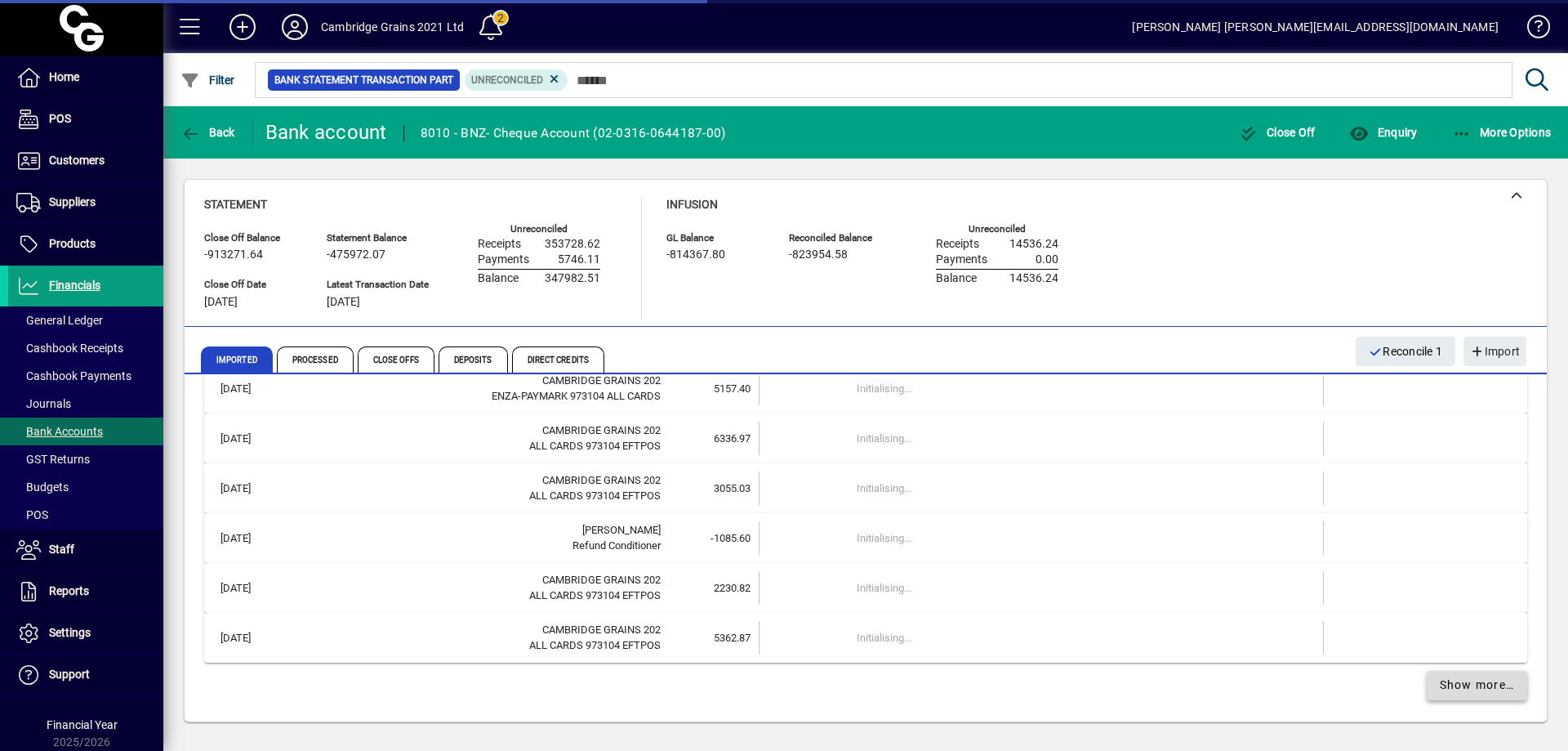
drag, startPoint x: 1486, startPoint y: 689, endPoint x: 1458, endPoint y: 681, distance: 29.1
click at [1488, 690] on span "Show more…" at bounding box center [1477, 685] width 75 height 17
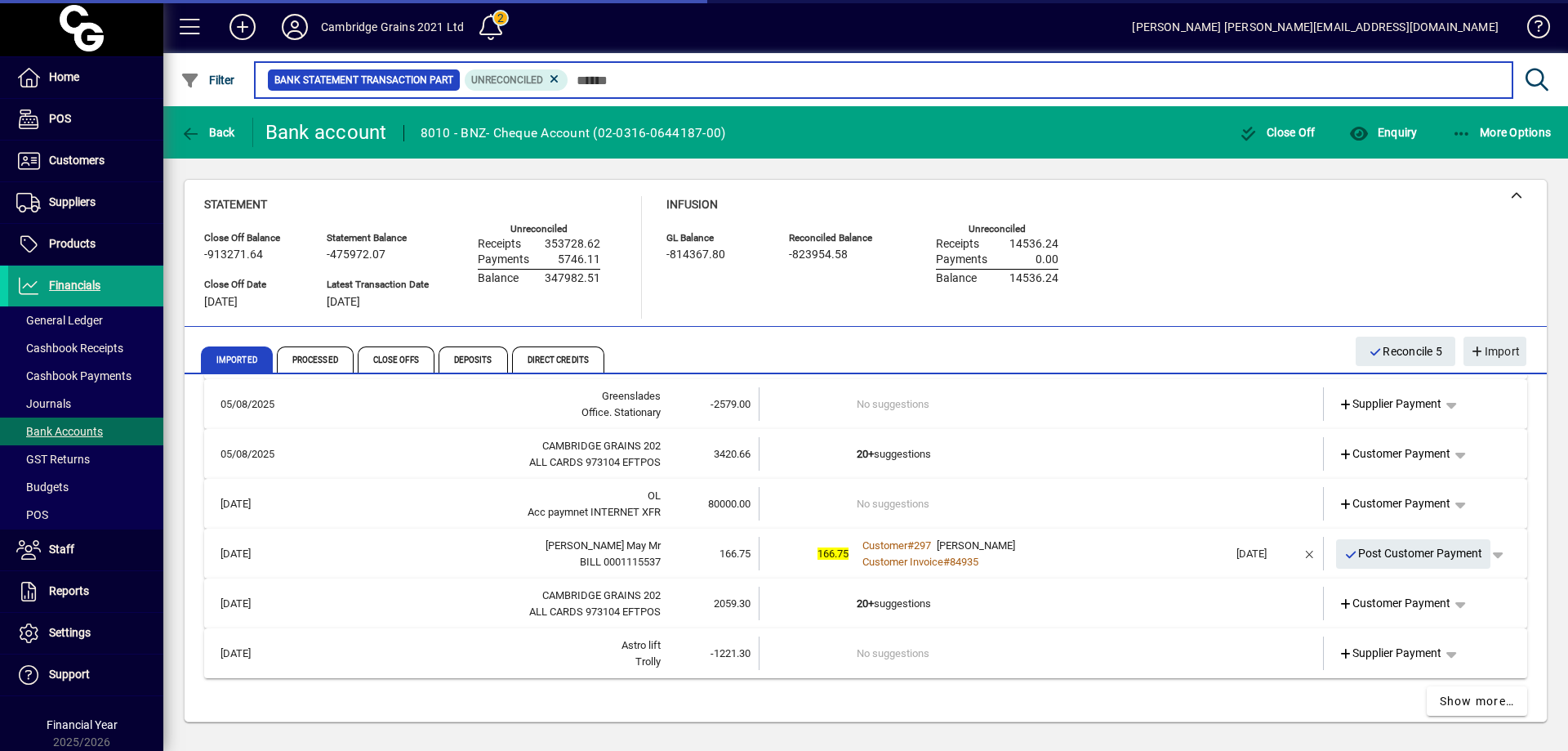
scroll to position [2571, 0]
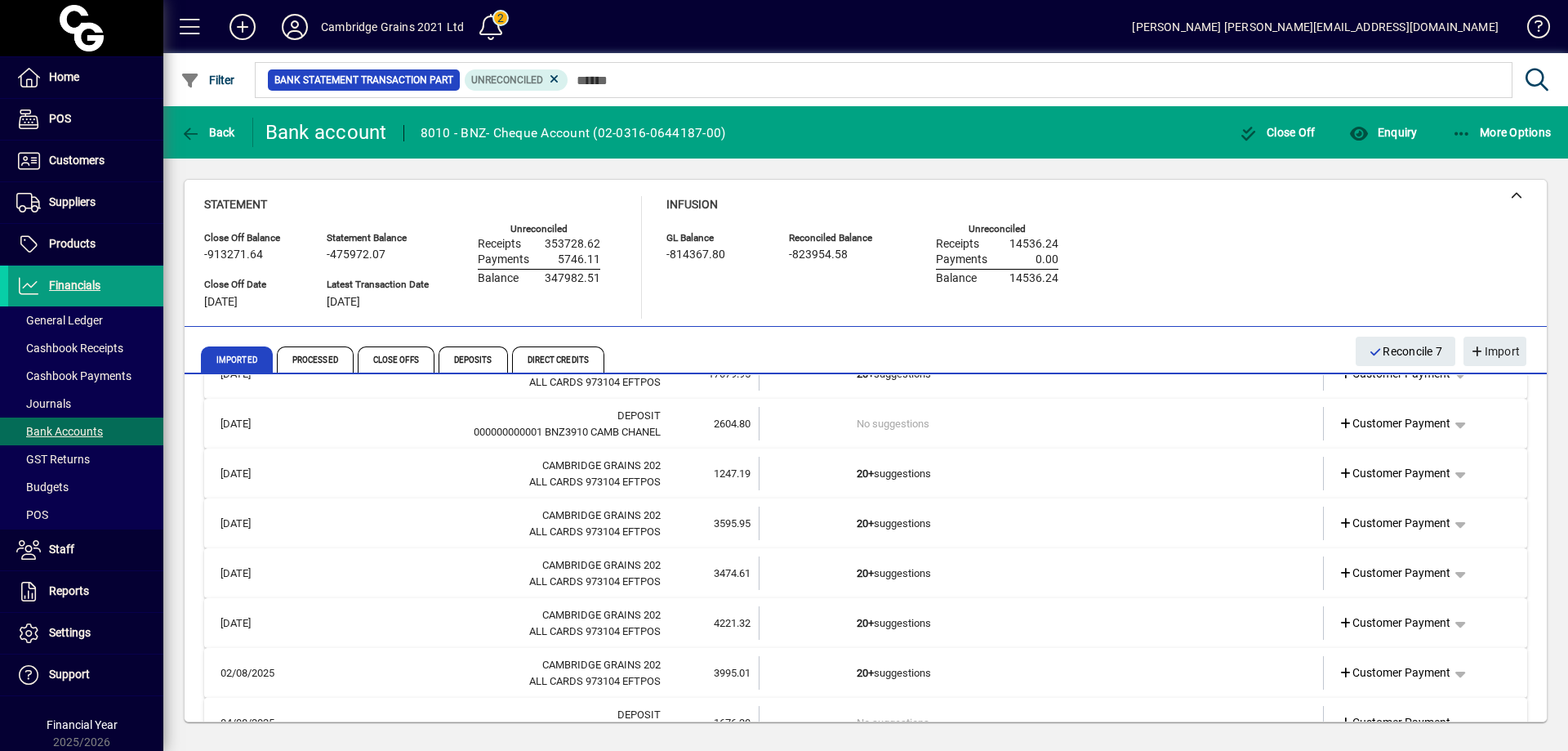
scroll to position [2175, 0]
